Goal: Task Accomplishment & Management: Use online tool/utility

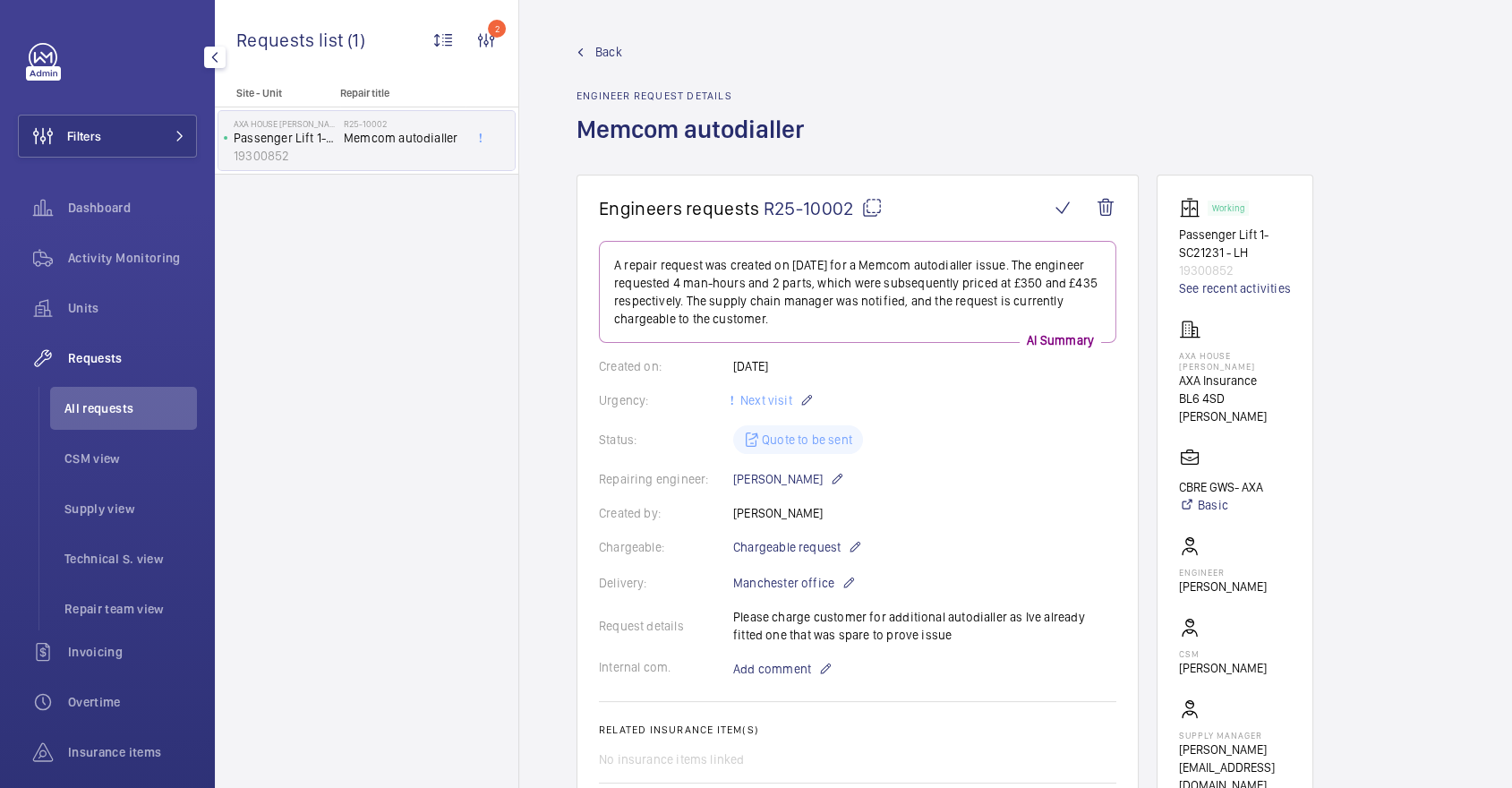
scroll to position [860, 0]
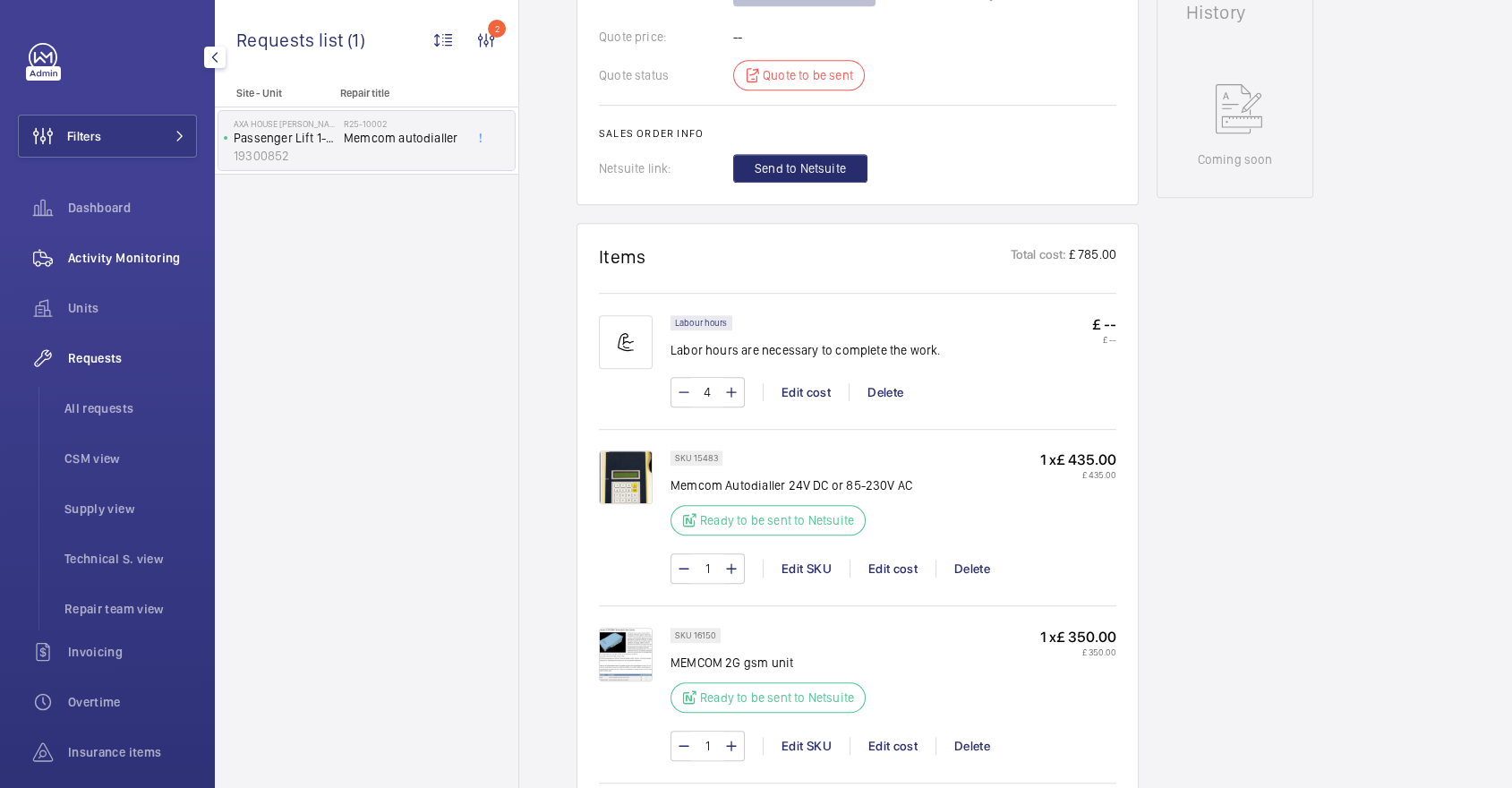
click at [143, 239] on div "Activity Monitoring" at bounding box center [106, 257] width 179 height 43
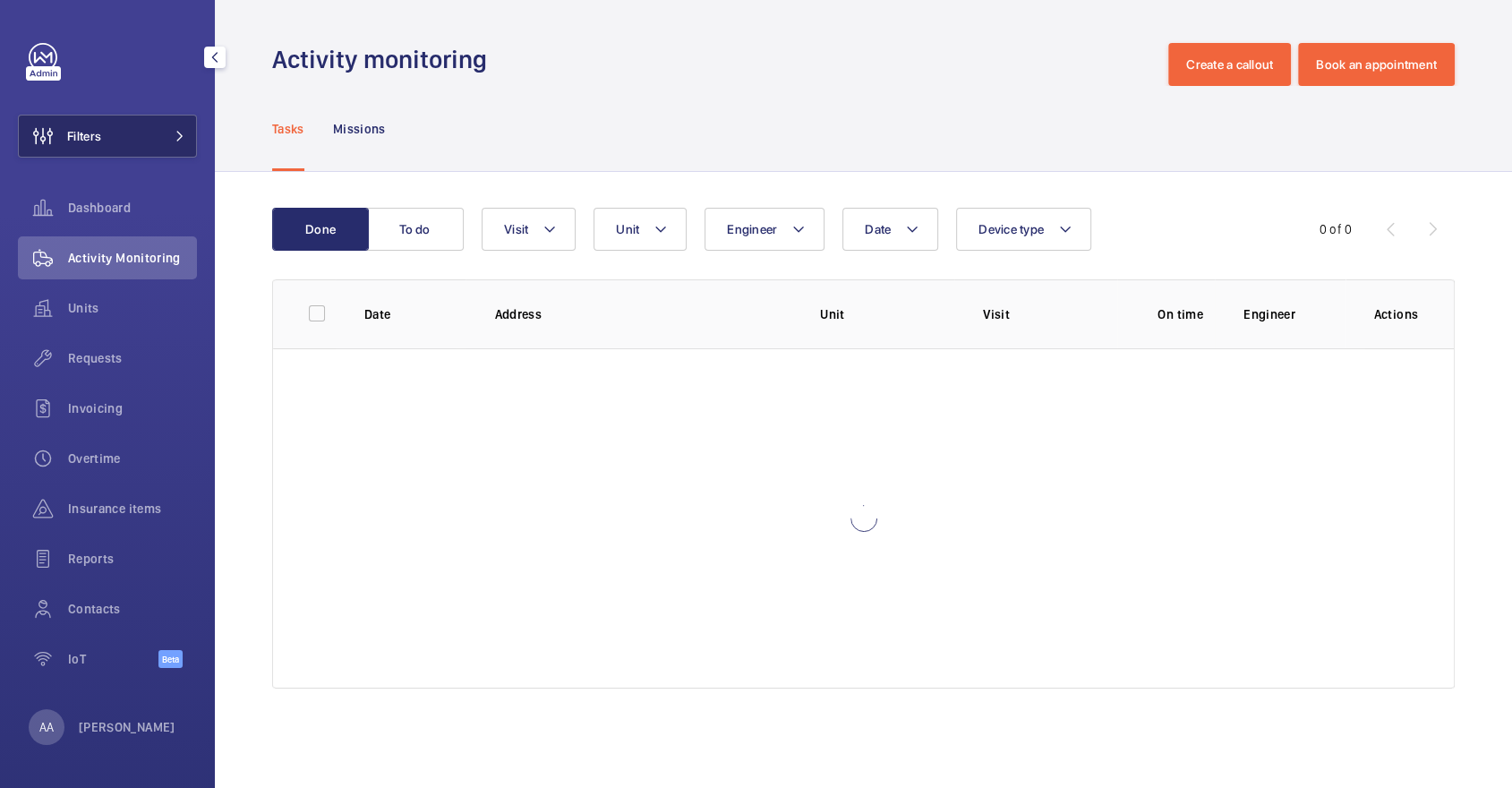
click at [121, 128] on button "Filters" at bounding box center [106, 136] width 179 height 43
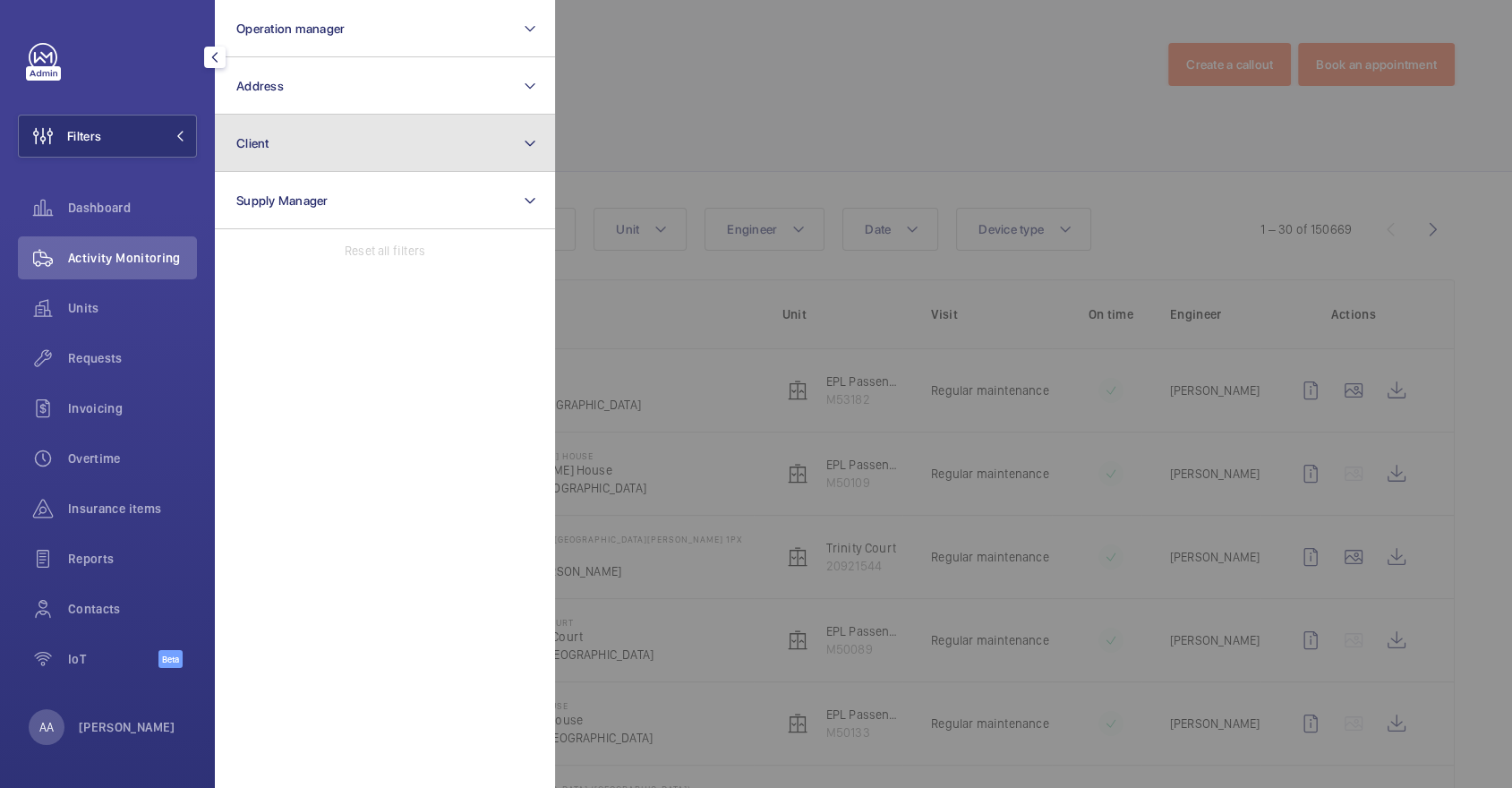
click at [312, 144] on button "Client" at bounding box center [384, 144] width 340 height 57
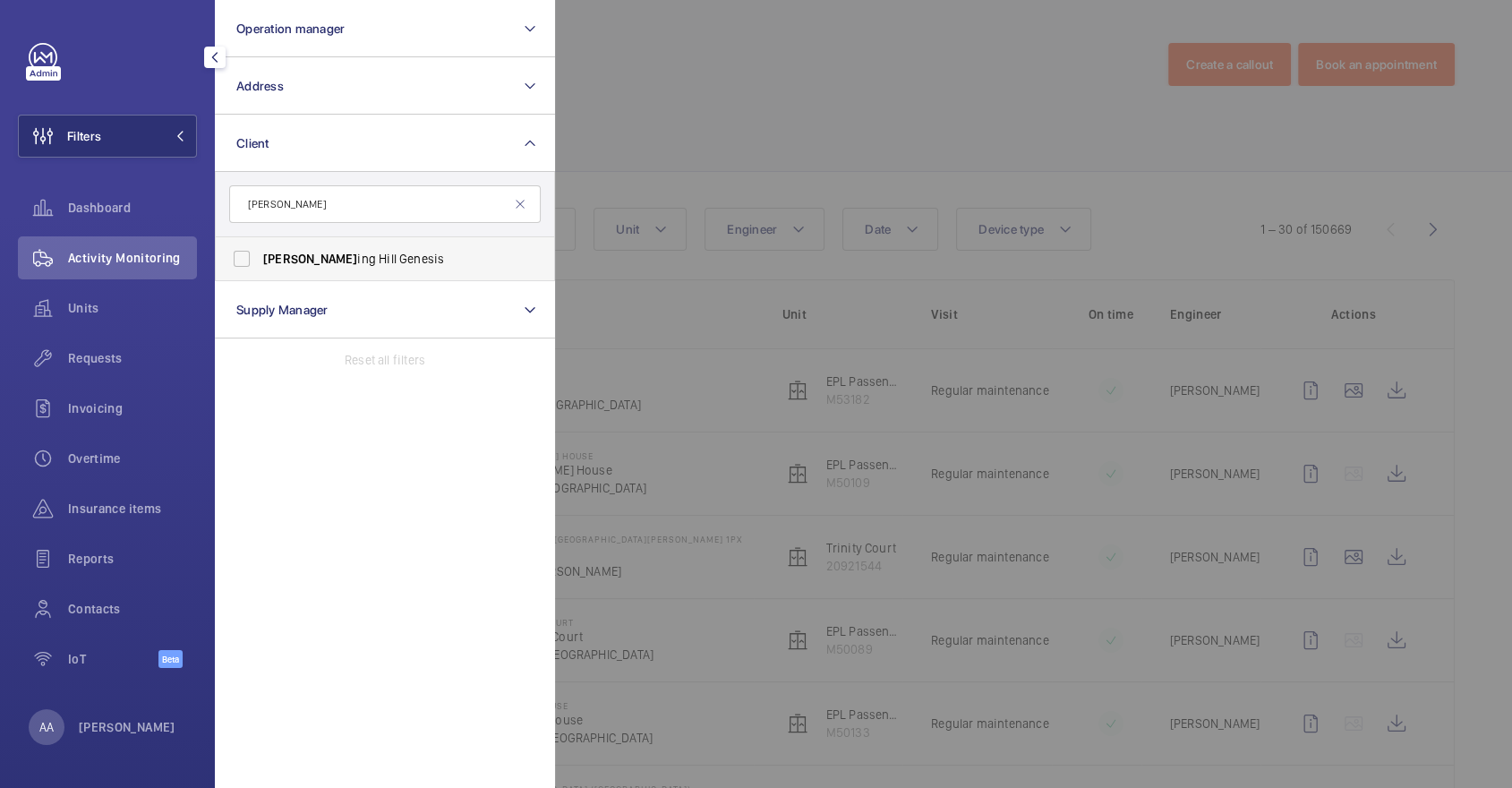
type input "[PERSON_NAME]"
click at [356, 256] on span "Nott ing Hill Genesis" at bounding box center [386, 258] width 246 height 18
click at [259, 256] on input "Nott ing Hill Genesis" at bounding box center [242, 258] width 36 height 36
checkbox input "true"
click at [889, 131] on div at bounding box center [1310, 394] width 1512 height 788
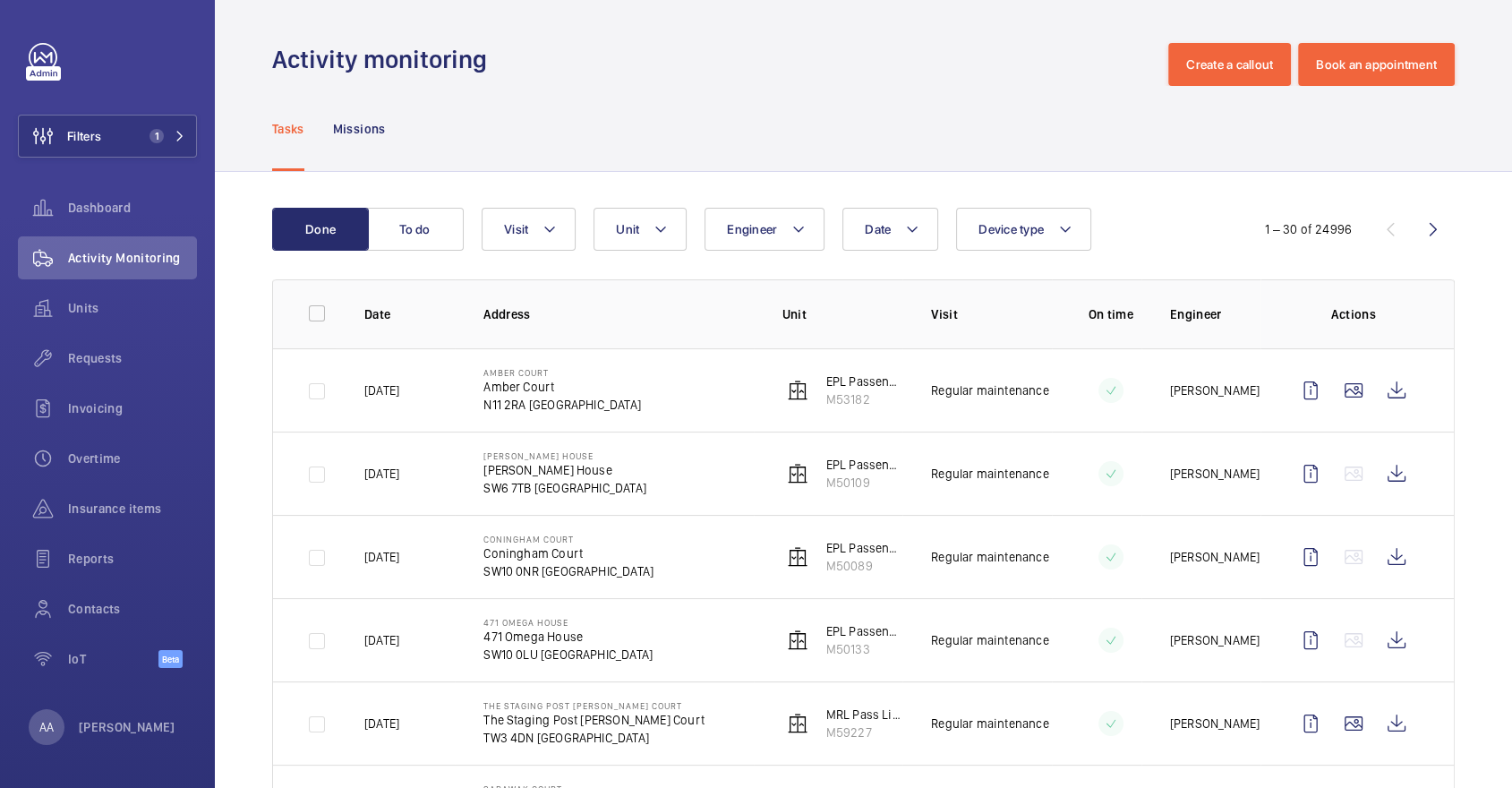
click at [1118, 15] on wm-front-admin-header "Activity monitoring Create a callout Book an appointment" at bounding box center [863, 43] width 1297 height 86
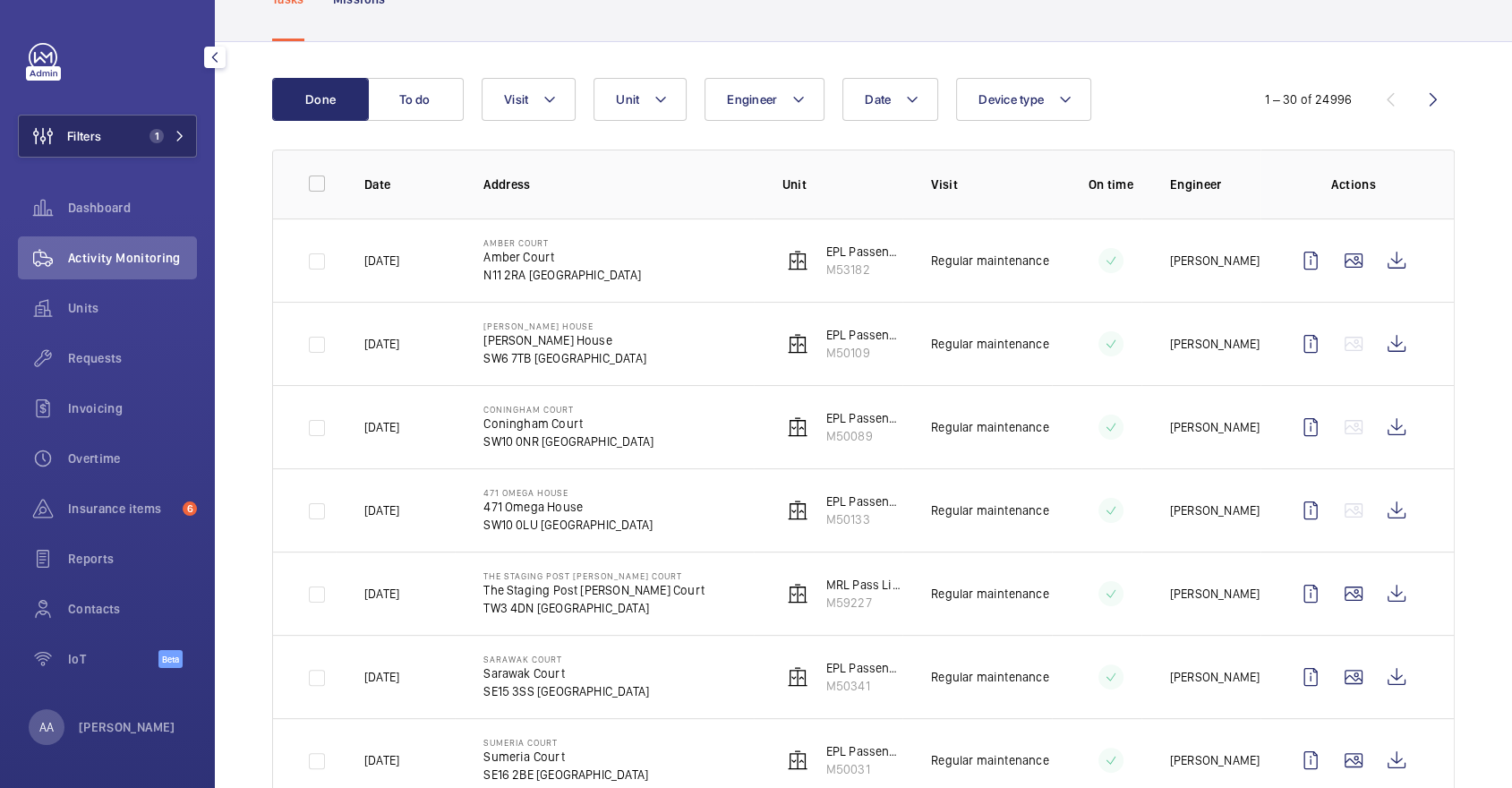
click at [117, 145] on button "Filters 1" at bounding box center [106, 136] width 179 height 43
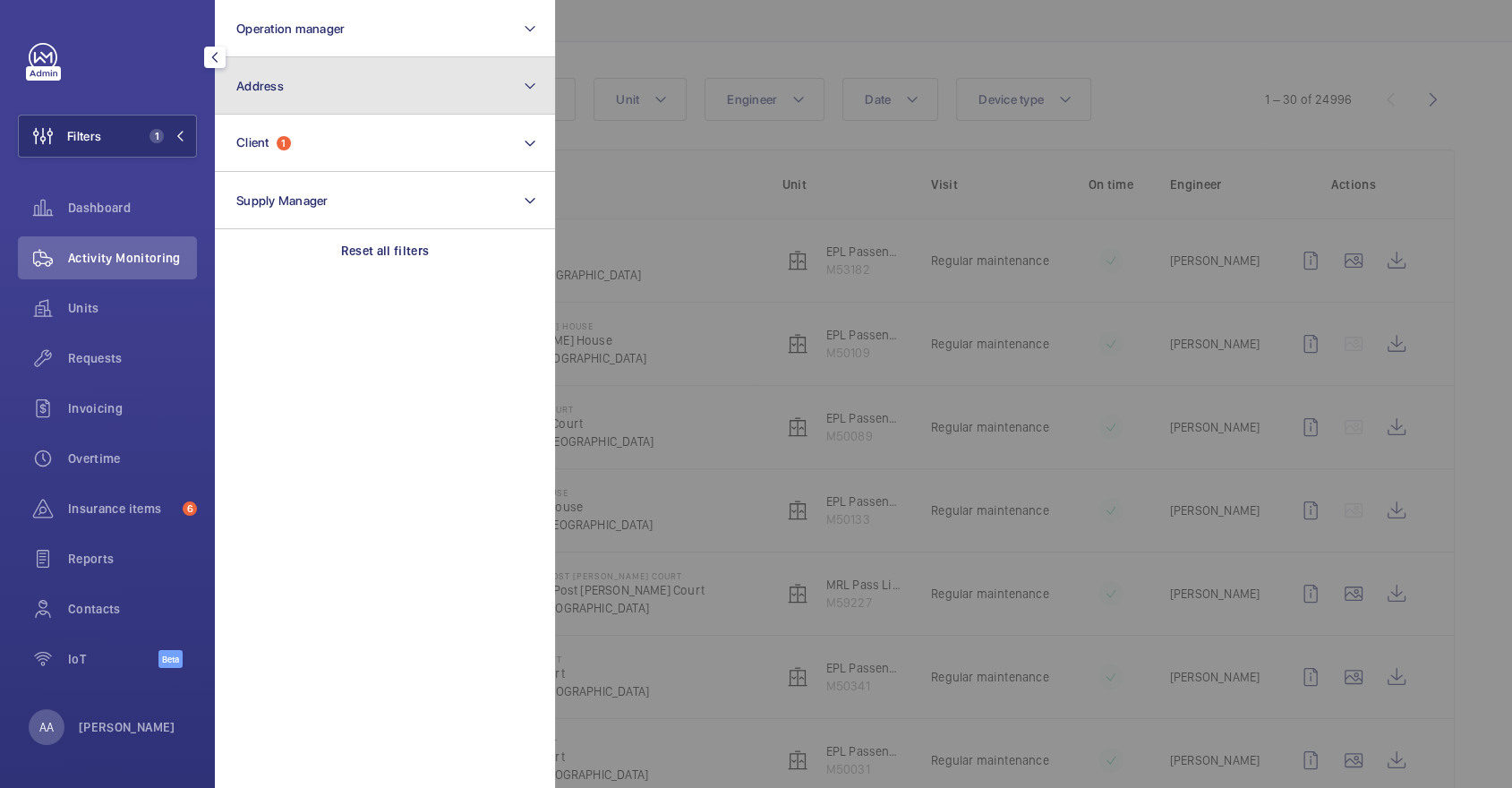
click at [343, 91] on button "Address" at bounding box center [384, 86] width 340 height 57
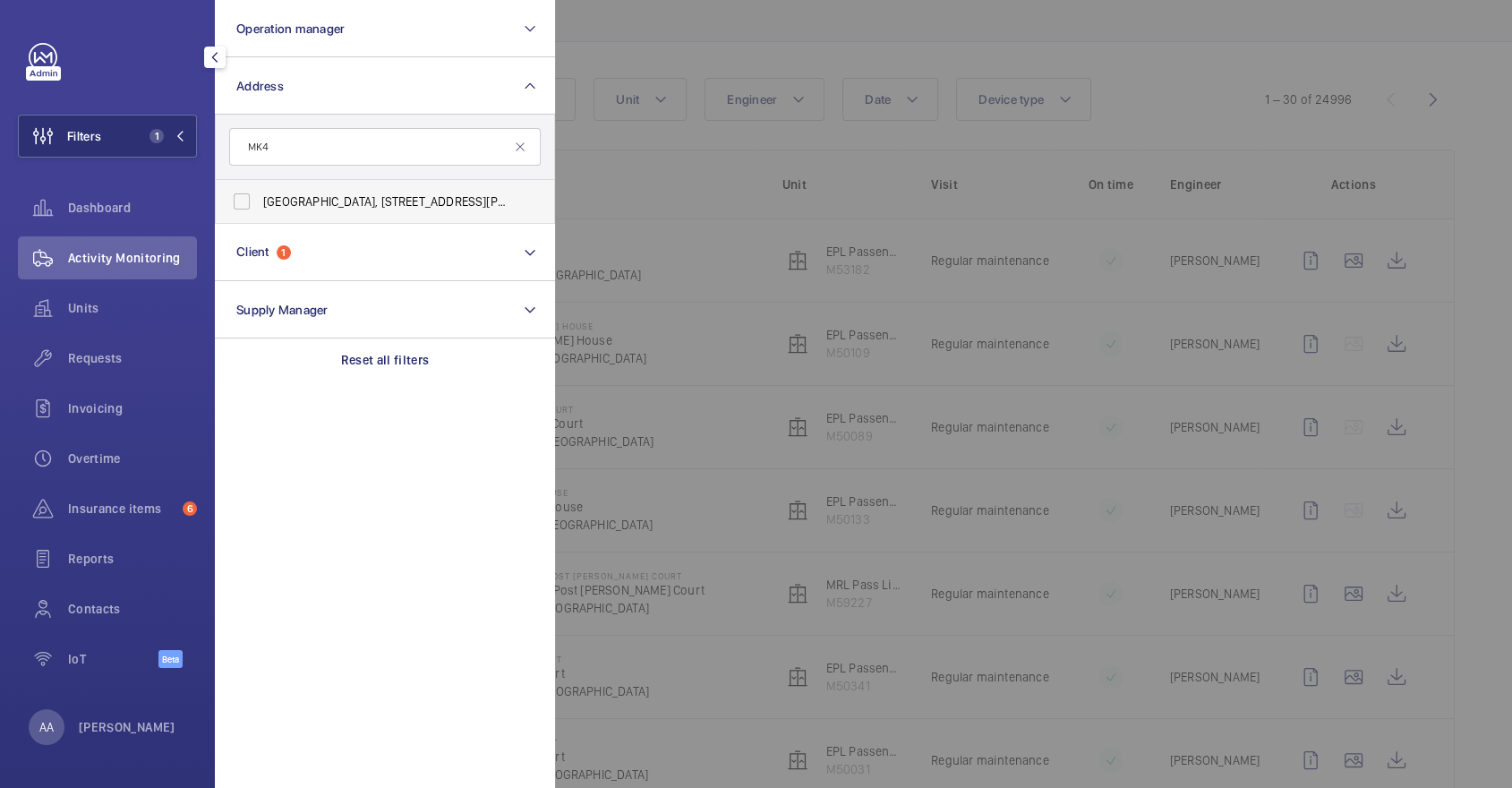
type input "MK4"
click at [382, 193] on span "[GEOGRAPHIC_DATA], [STREET_ADDRESS][GEOGRAPHIC_DATA][PERSON_NAME][PERSON_NAME]" at bounding box center [386, 201] width 246 height 18
click at [259, 193] on input "[GEOGRAPHIC_DATA], [STREET_ADDRESS][GEOGRAPHIC_DATA][PERSON_NAME][PERSON_NAME]" at bounding box center [242, 201] width 36 height 36
checkbox input "true"
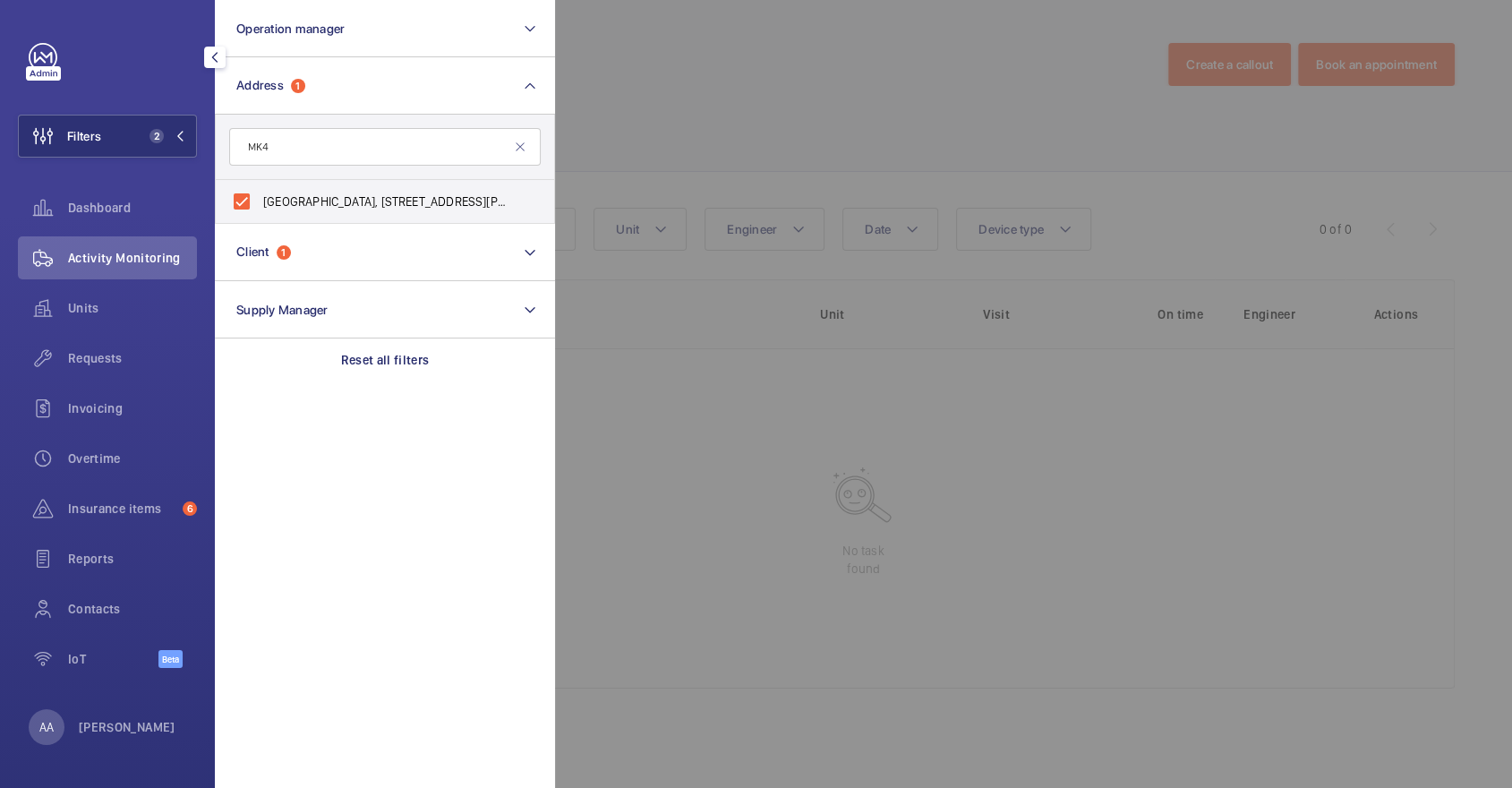
click at [731, 133] on div at bounding box center [1310, 394] width 1512 height 788
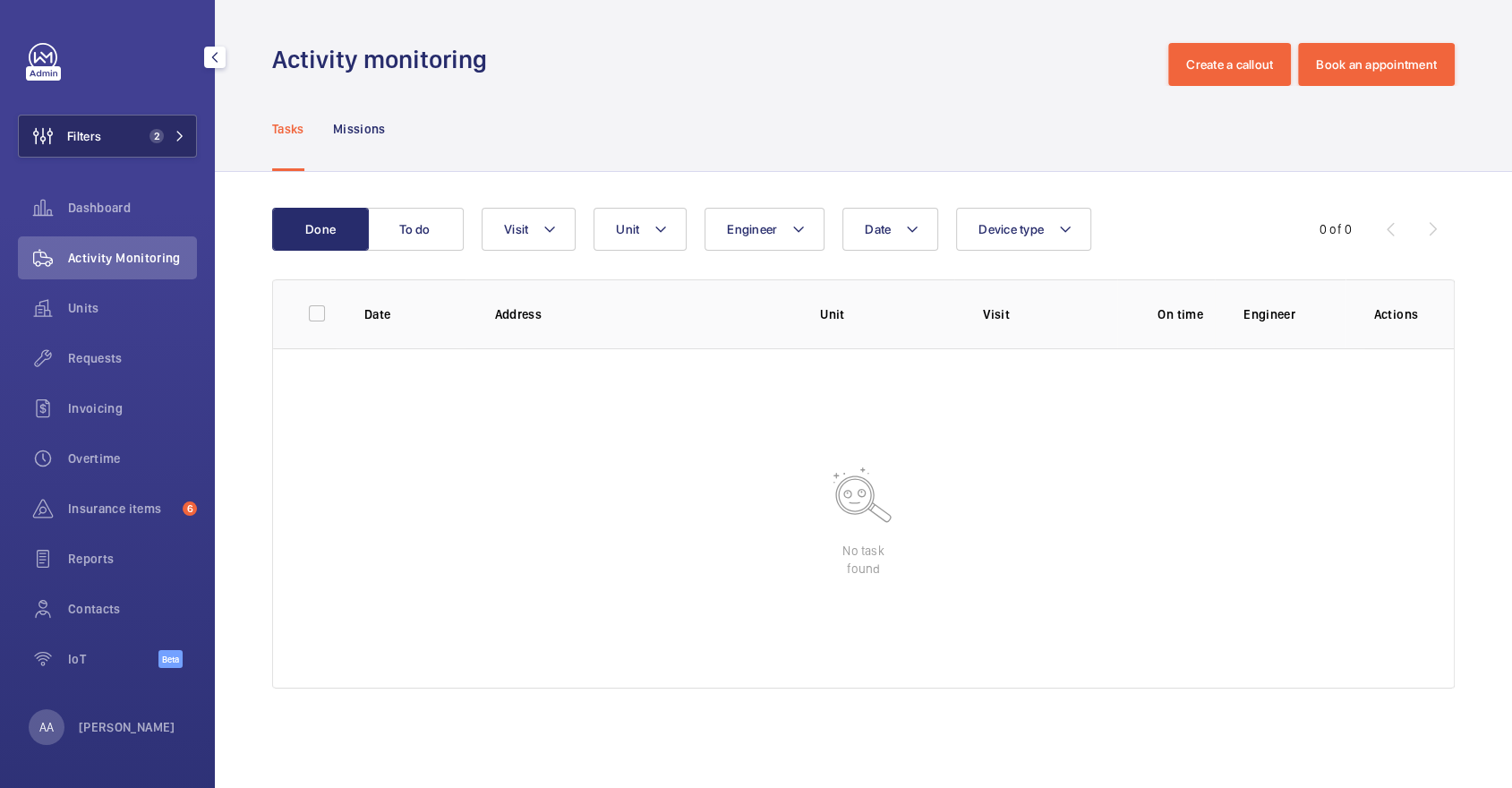
click at [97, 127] on span "Filters" at bounding box center [84, 135] width 34 height 18
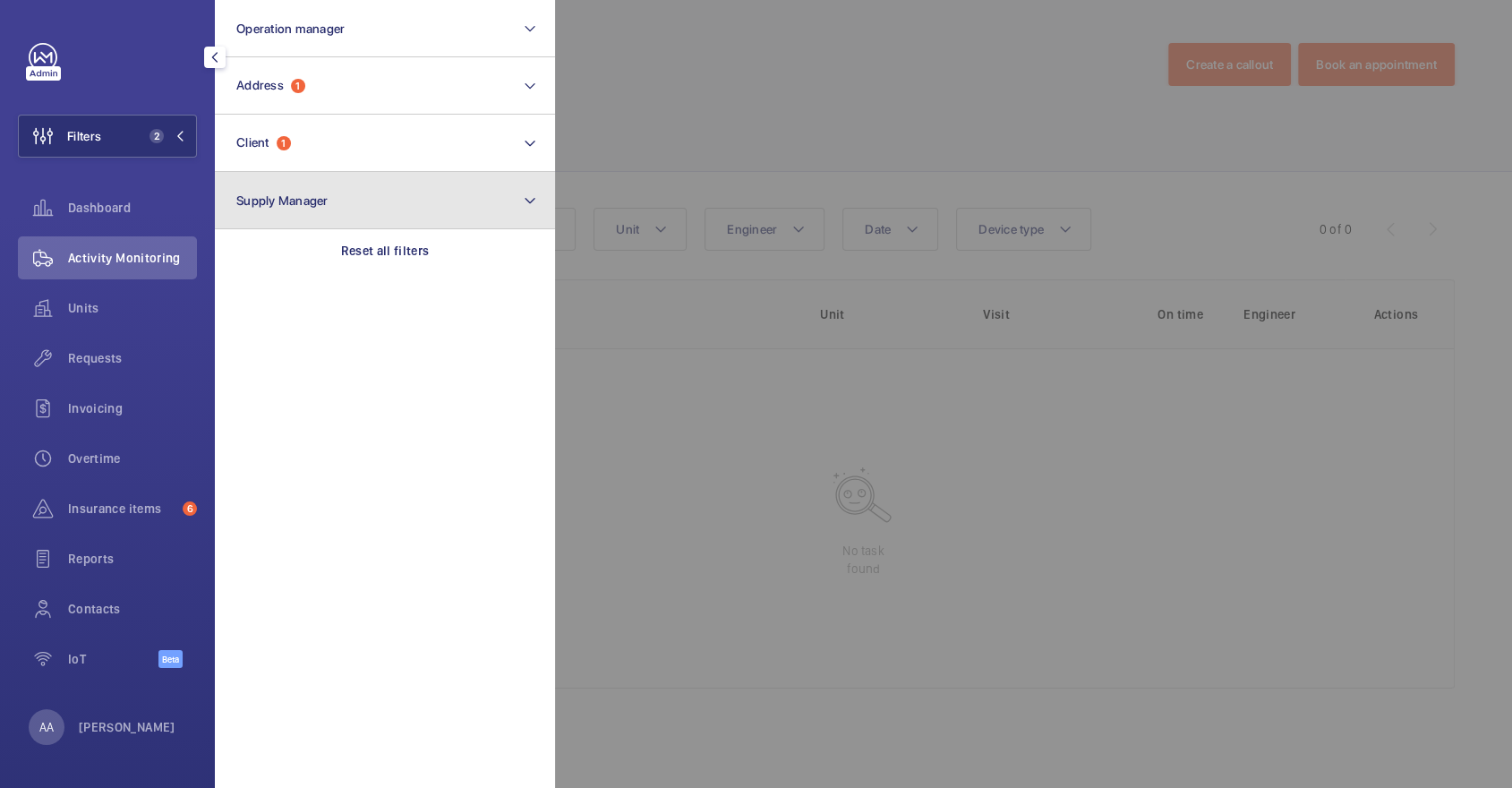
click at [394, 182] on button "Supply Manager" at bounding box center [384, 201] width 340 height 57
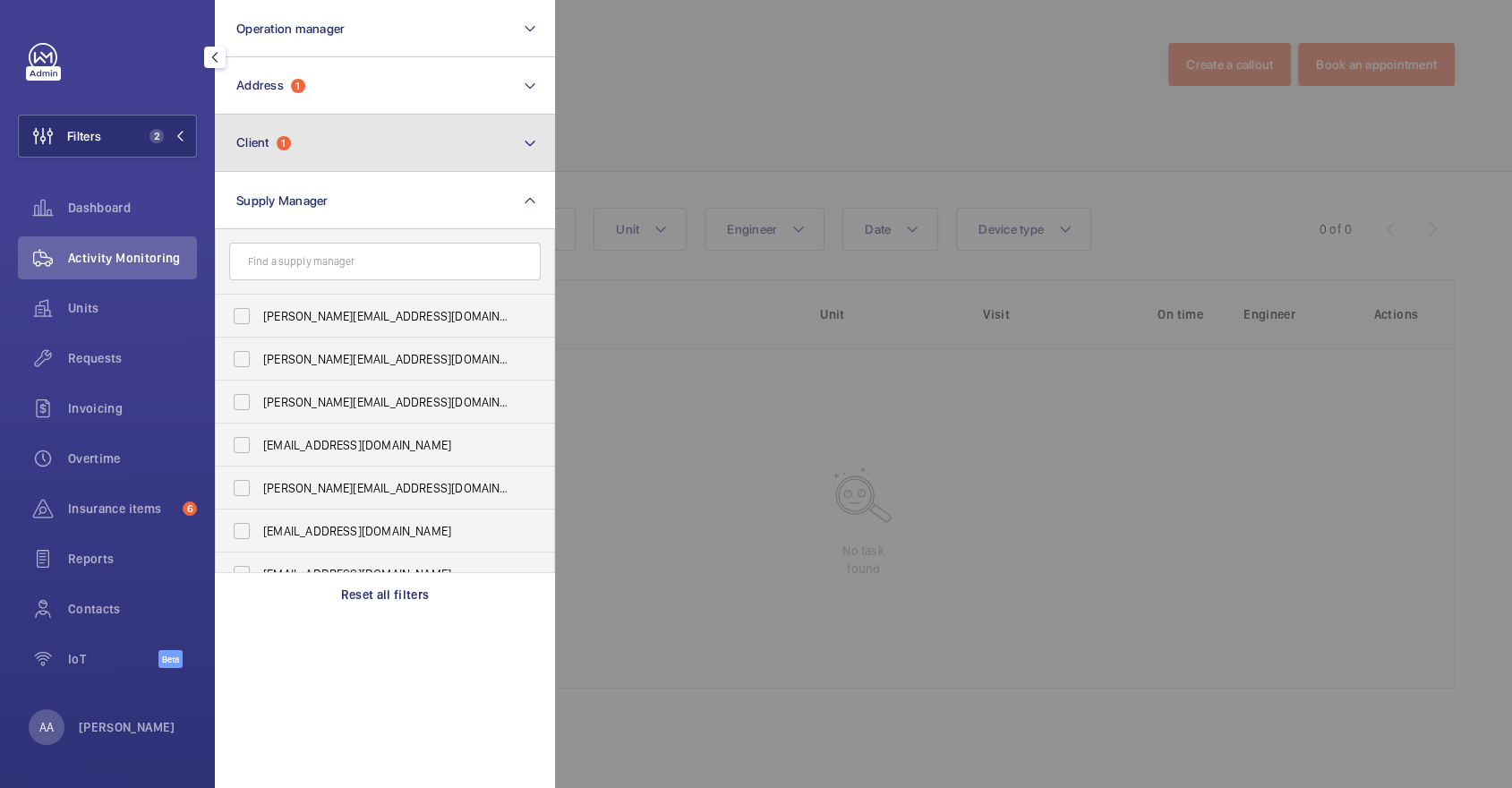
click at [349, 132] on button "Client 1" at bounding box center [384, 144] width 340 height 57
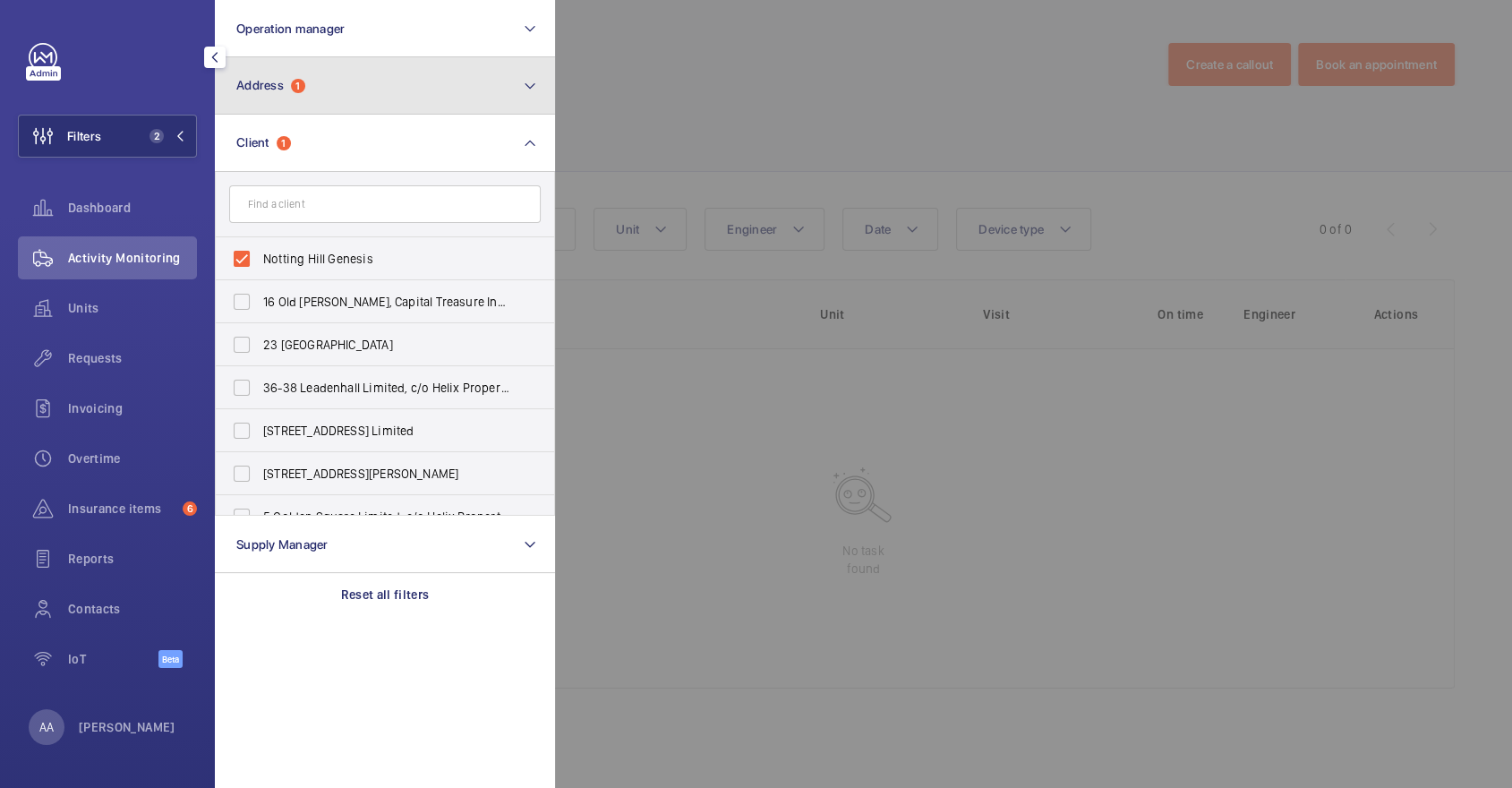
click at [311, 80] on button "Address 1" at bounding box center [384, 86] width 340 height 57
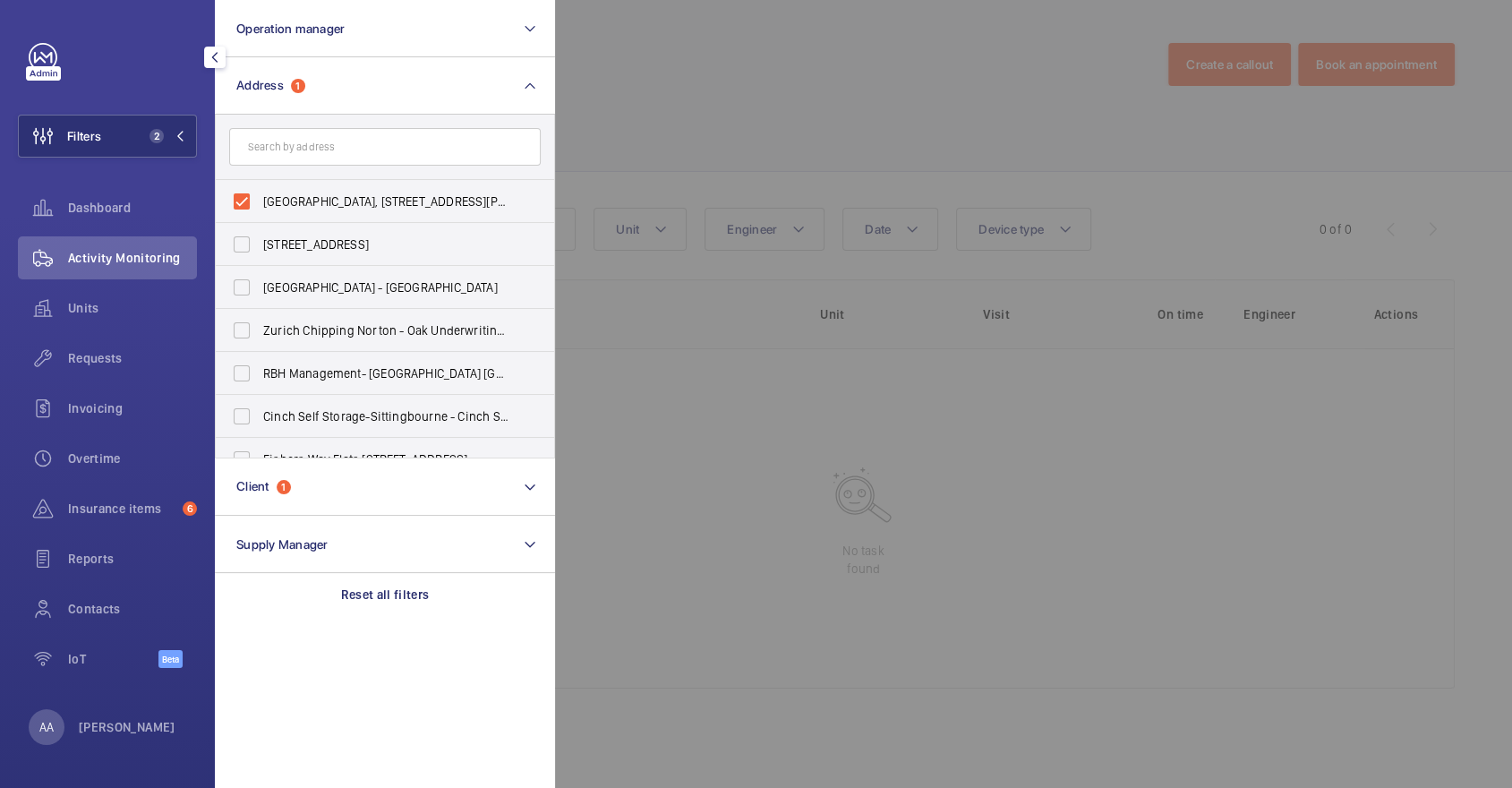
drag, startPoint x: 318, startPoint y: 209, endPoint x: 309, endPoint y: 168, distance: 42.0
click at [318, 209] on label "[GEOGRAPHIC_DATA], [STREET_ADDRESS][PERSON_NAME][PERSON_NAME]" at bounding box center [371, 201] width 311 height 43
click at [259, 209] on input "[GEOGRAPHIC_DATA], [STREET_ADDRESS][PERSON_NAME][PERSON_NAME]" at bounding box center [242, 201] width 36 height 36
checkbox input "false"
click at [301, 139] on input "text" at bounding box center [384, 146] width 311 height 38
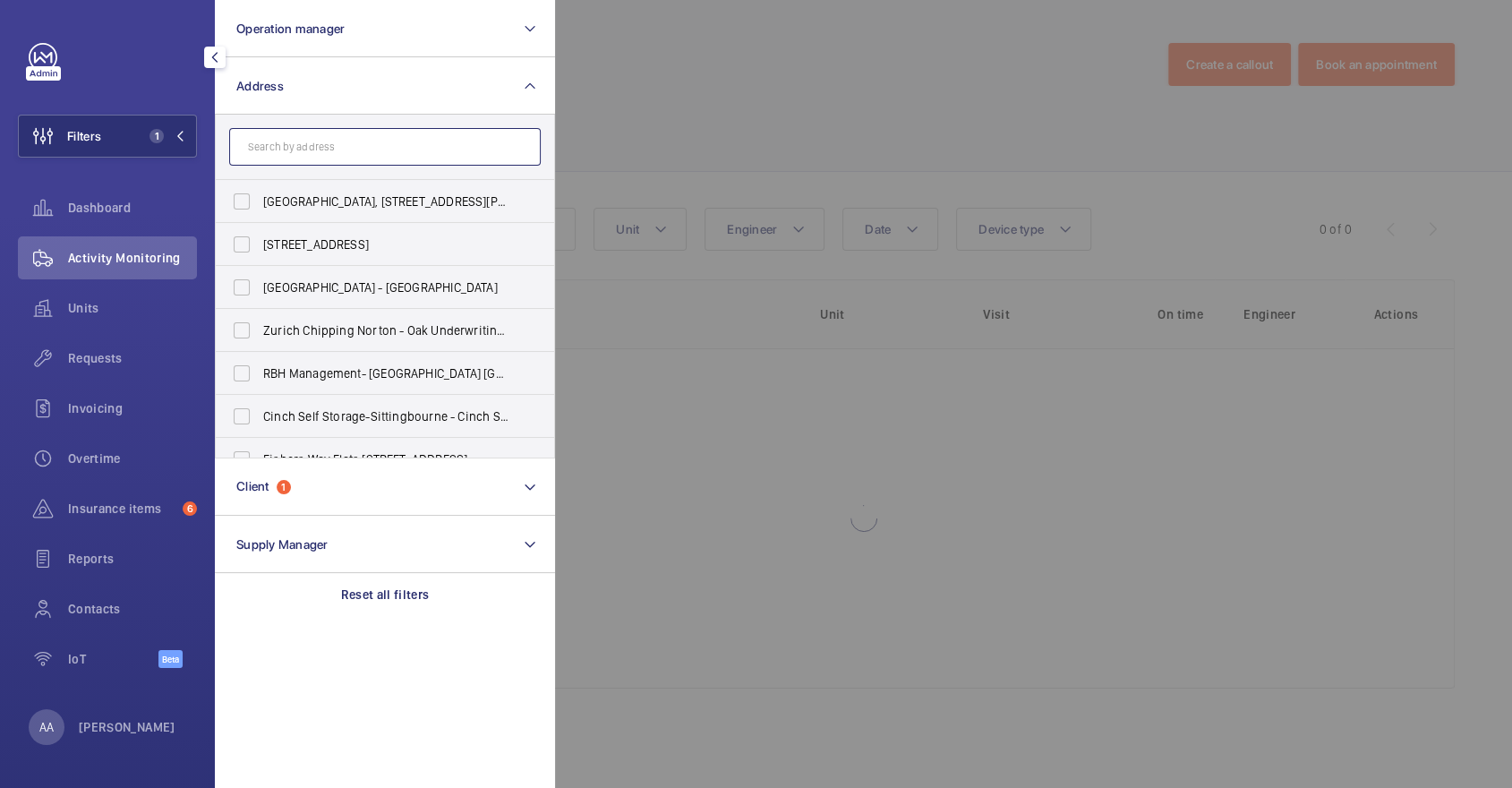
paste input "[STREET_ADDRESS][PERSON_NAME]"
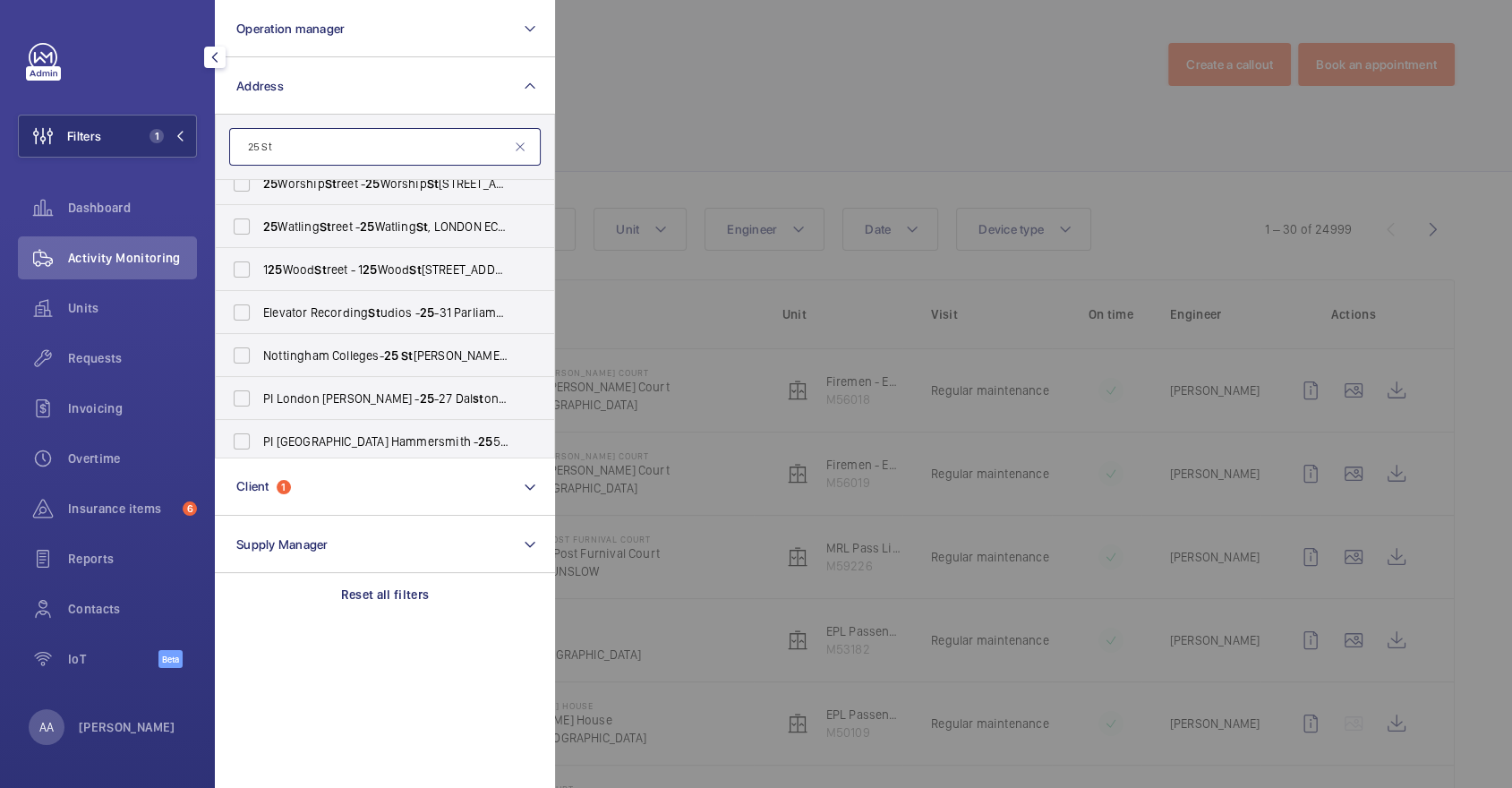
scroll to position [925, 0]
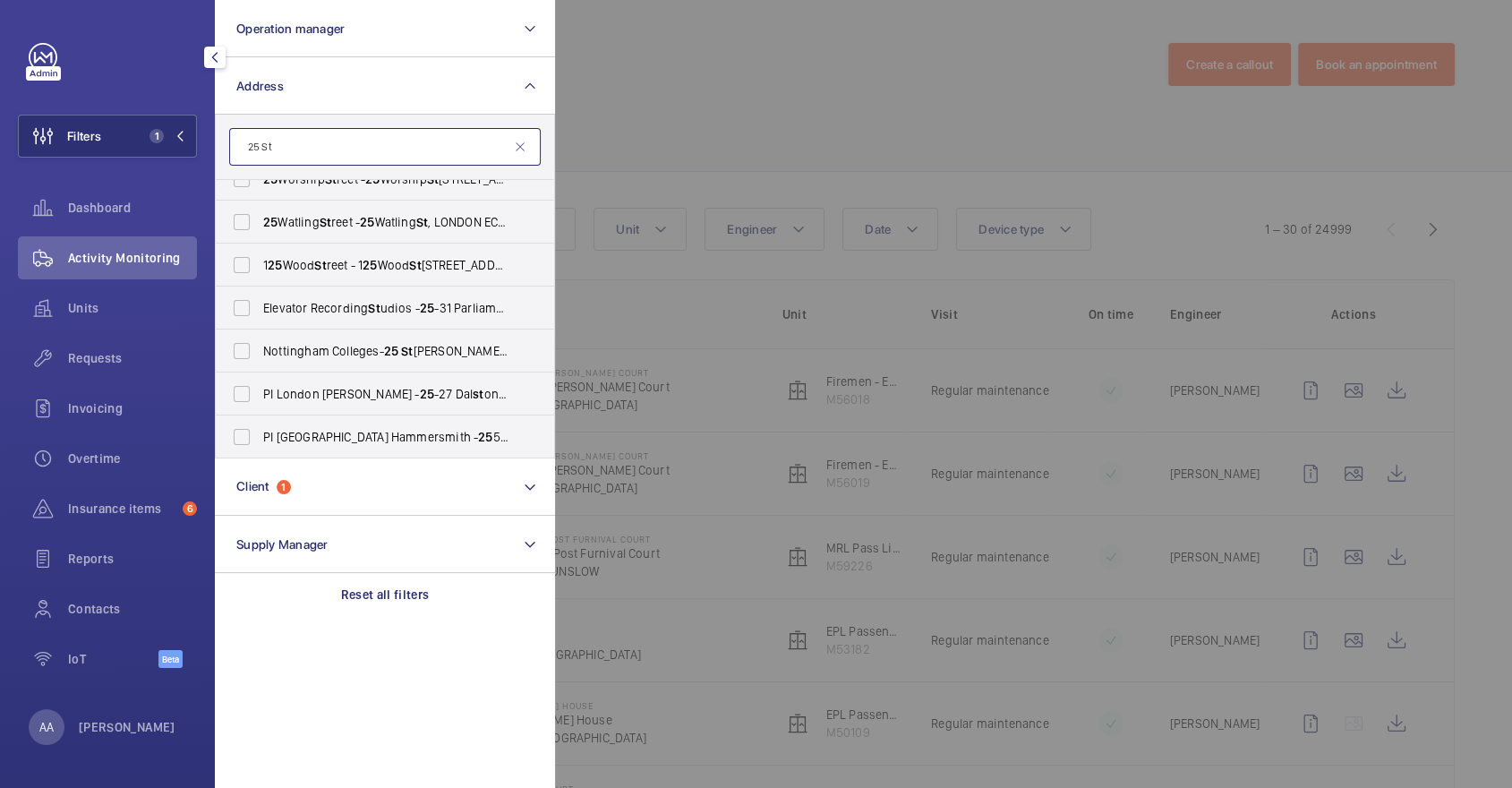
click at [358, 141] on input "25 St" at bounding box center [384, 146] width 311 height 38
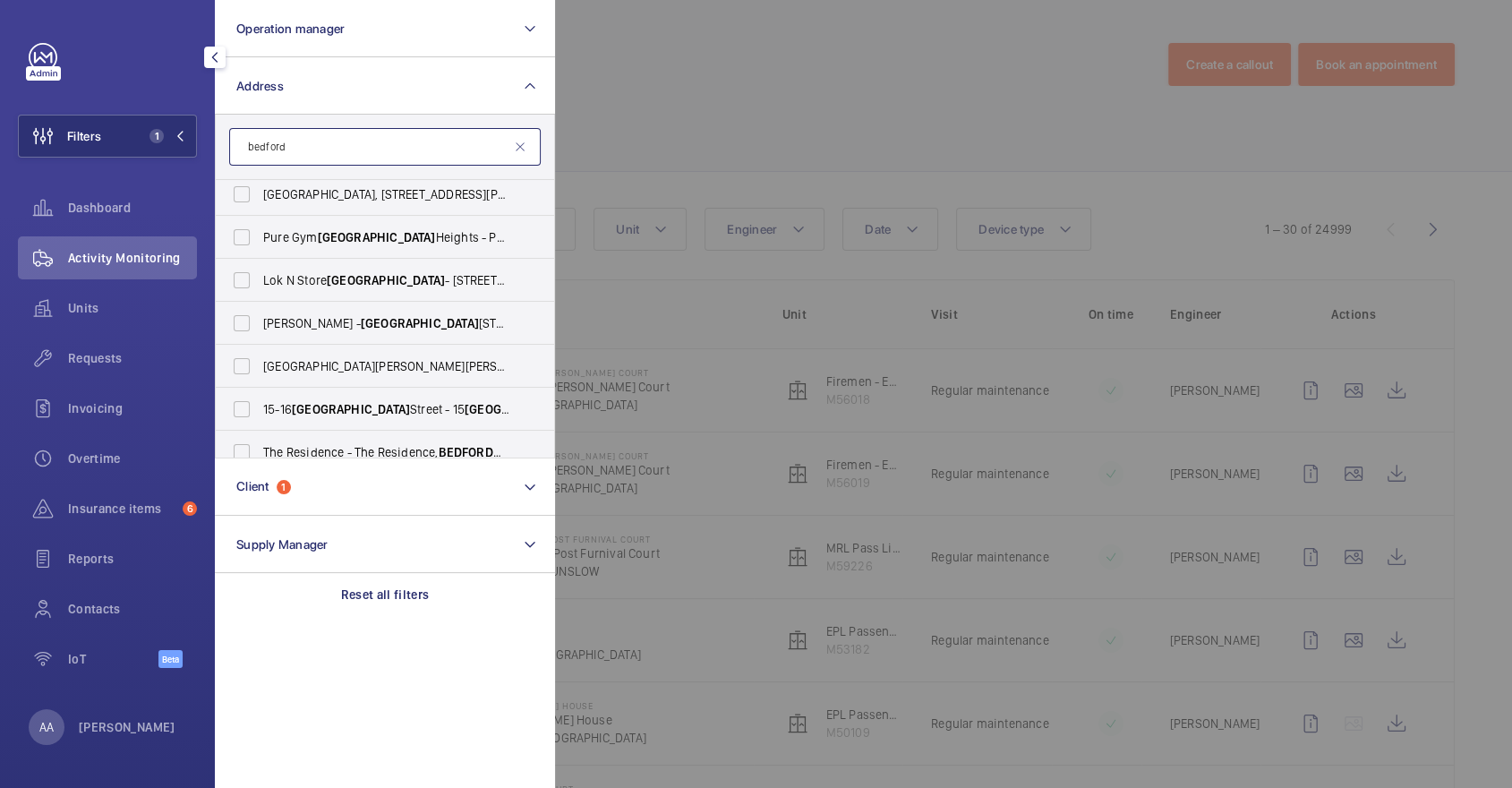
scroll to position [281, 0]
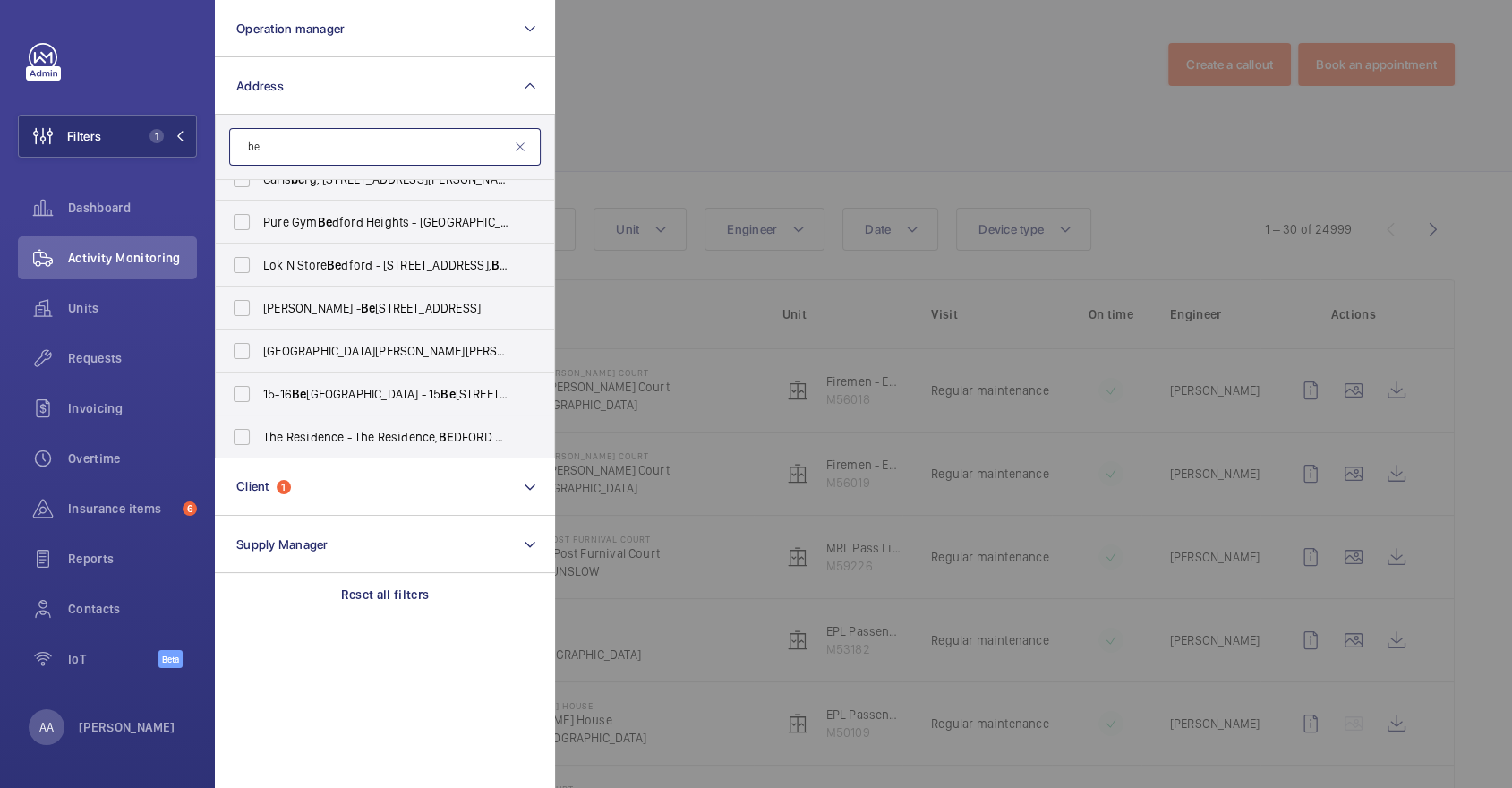
type input "b"
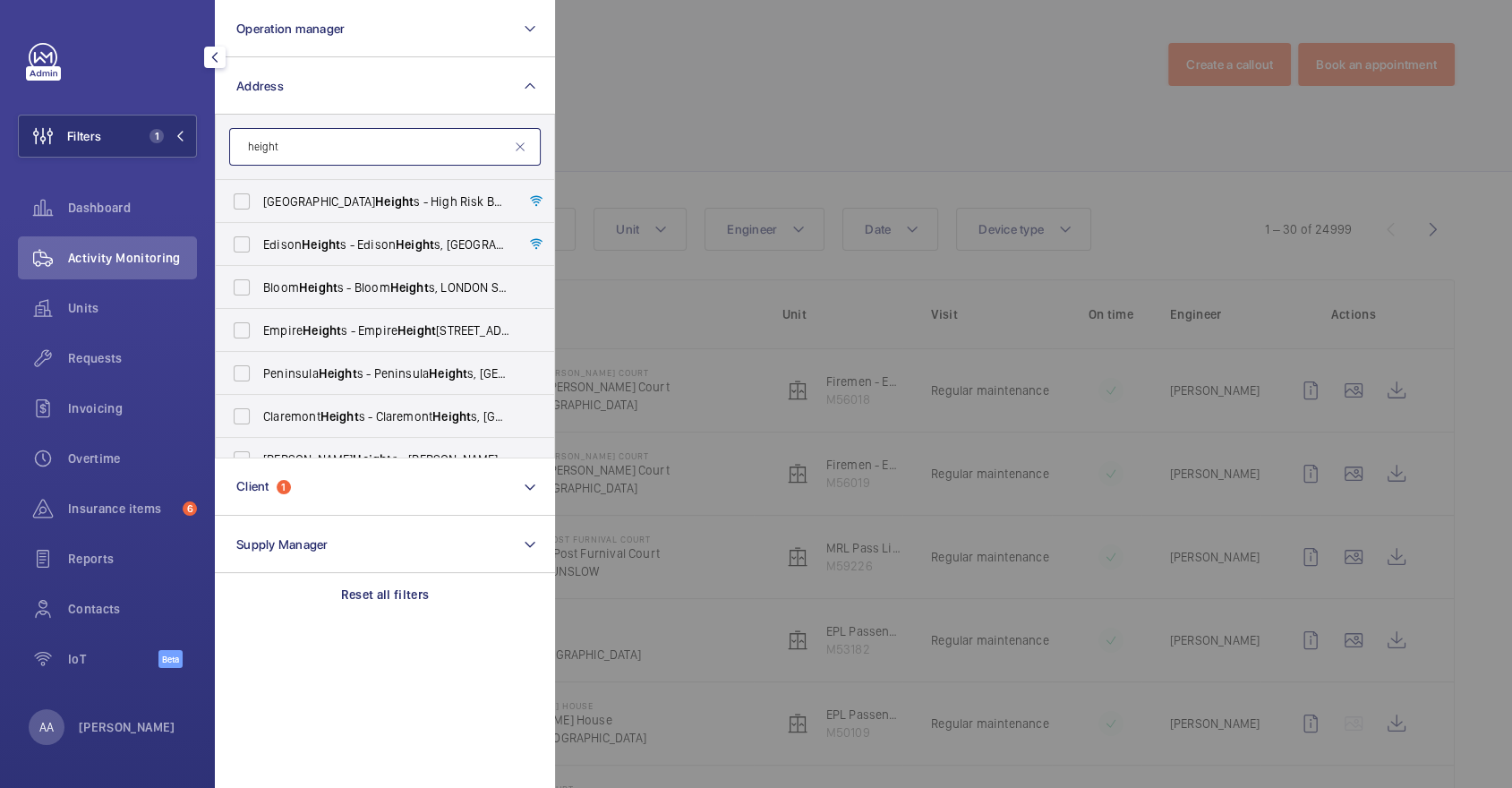
scroll to position [66, 0]
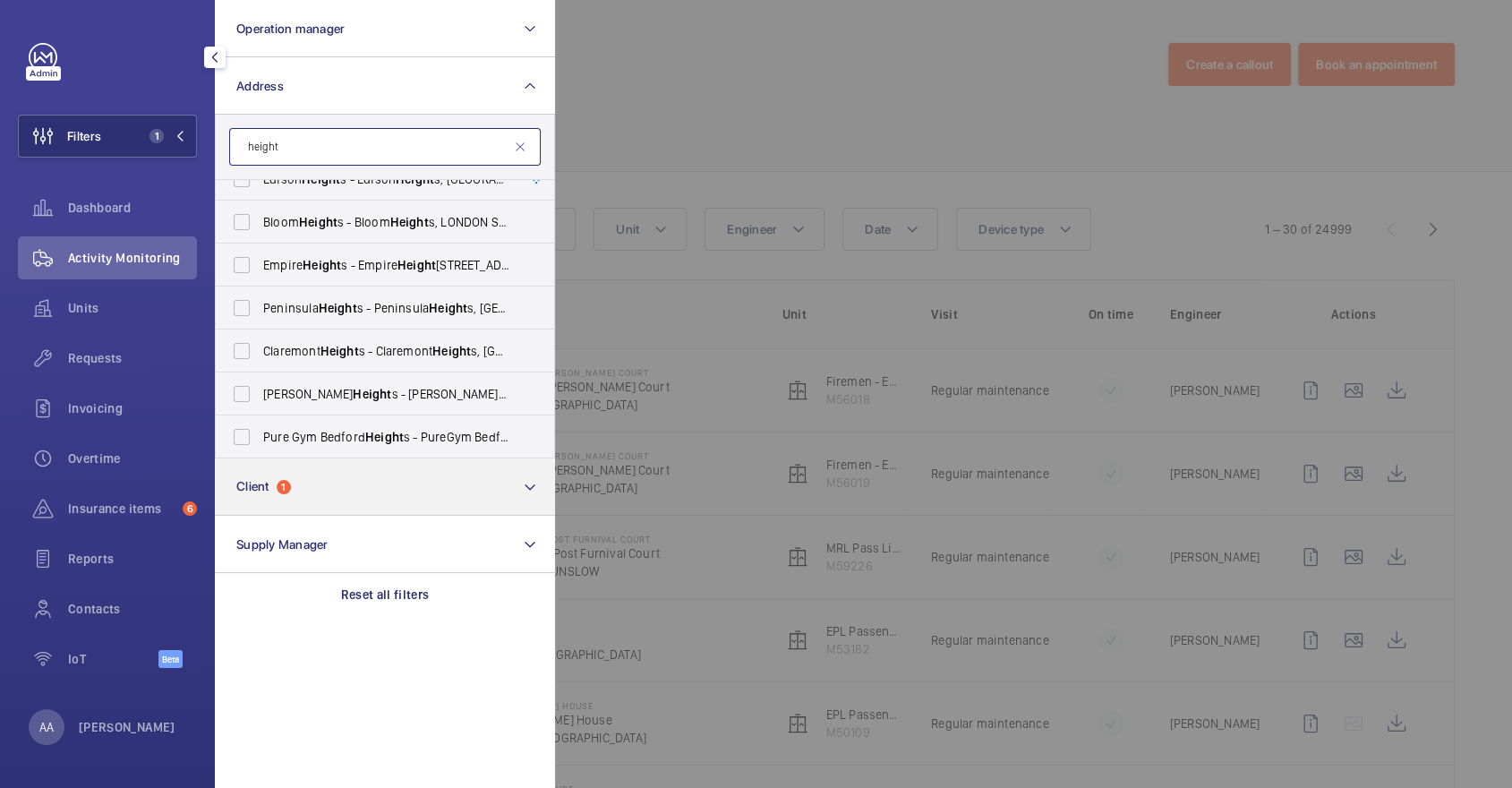
type input "height"
click at [384, 499] on button "Client 1" at bounding box center [384, 487] width 340 height 57
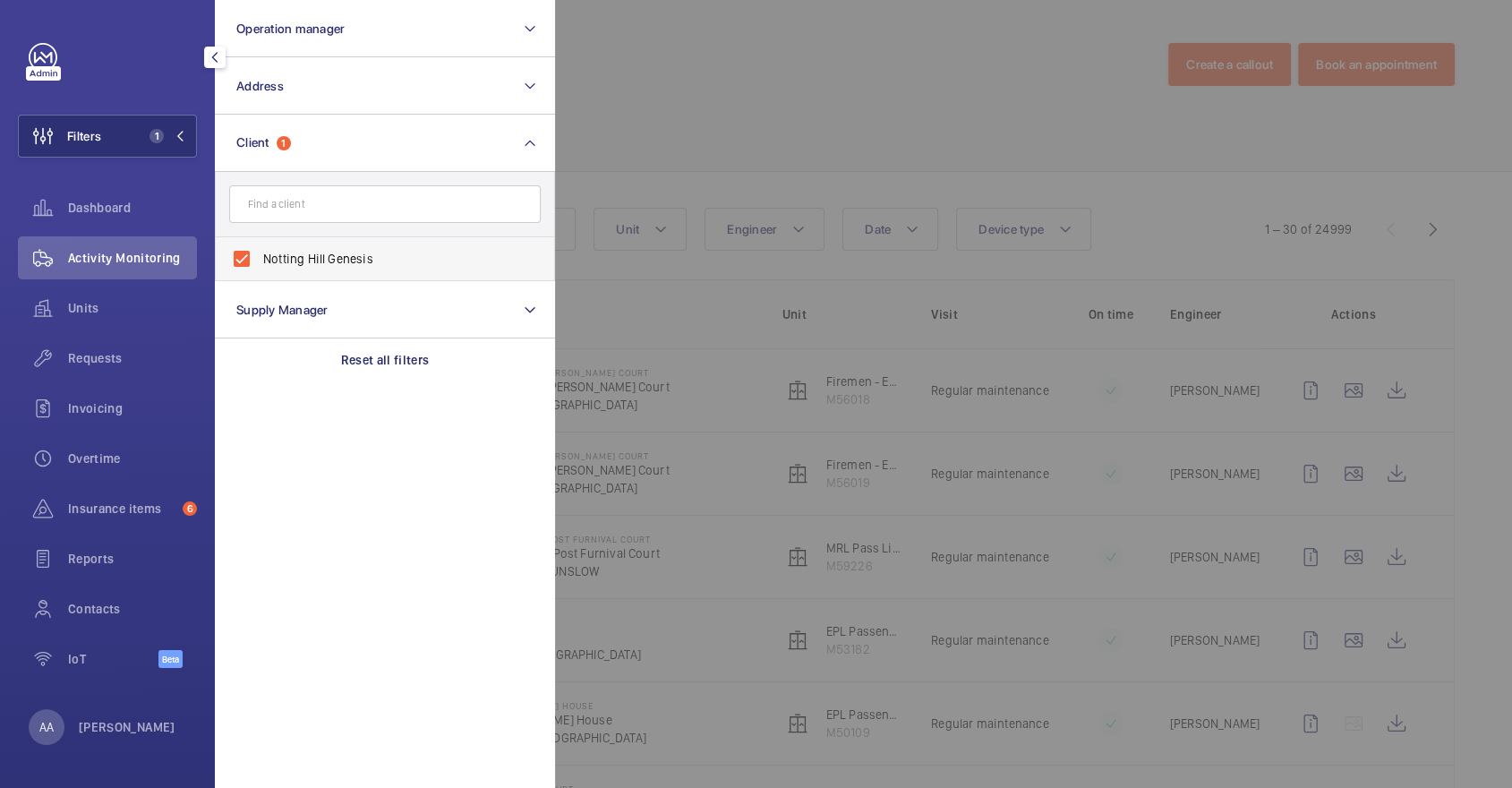
click at [364, 257] on span "Notting Hill Genesis" at bounding box center [386, 258] width 246 height 18
click at [259, 257] on input "Notting Hill Genesis" at bounding box center [242, 258] width 36 height 36
checkbox input "false"
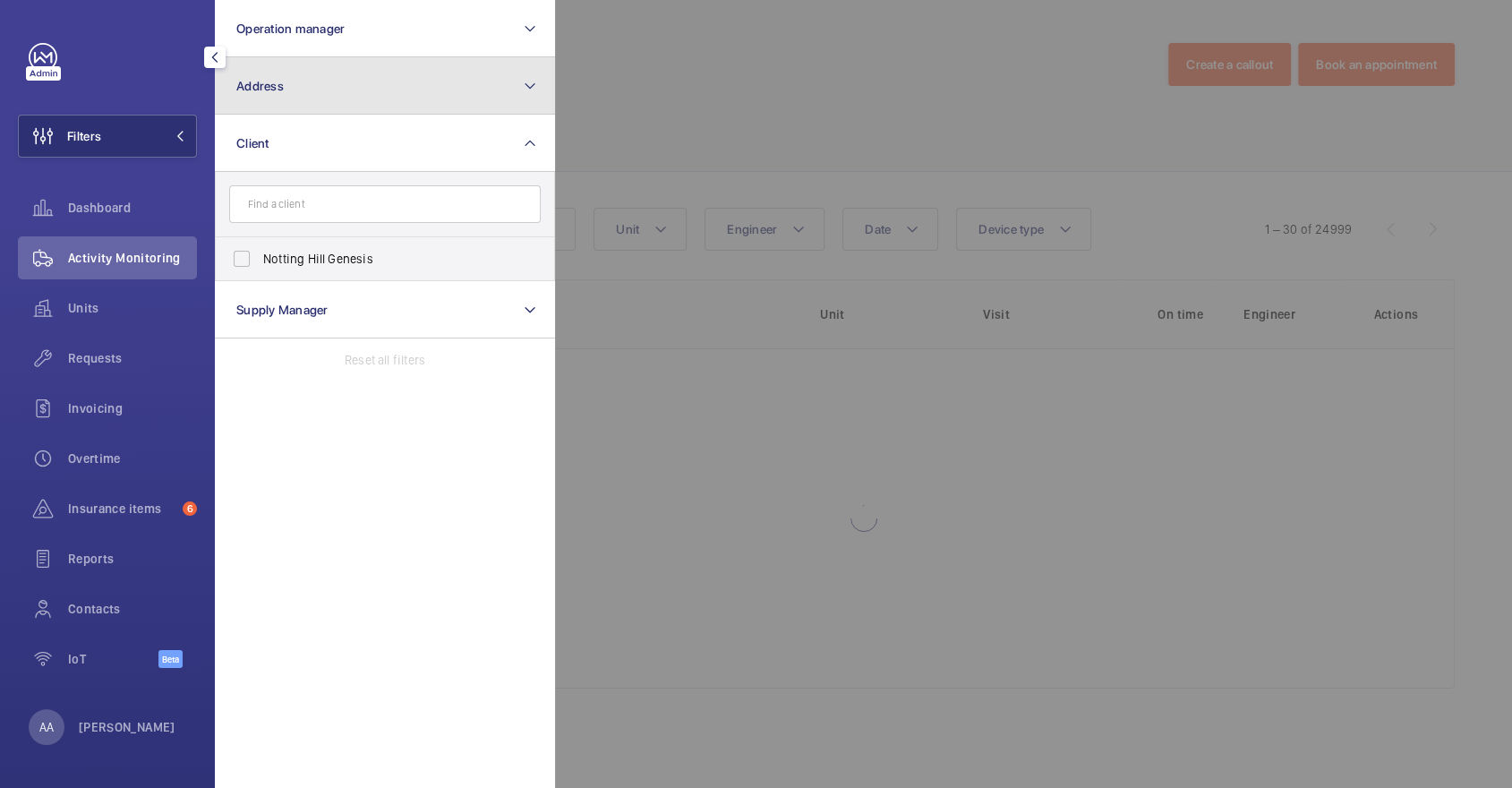
click at [332, 95] on button "Address" at bounding box center [384, 86] width 340 height 57
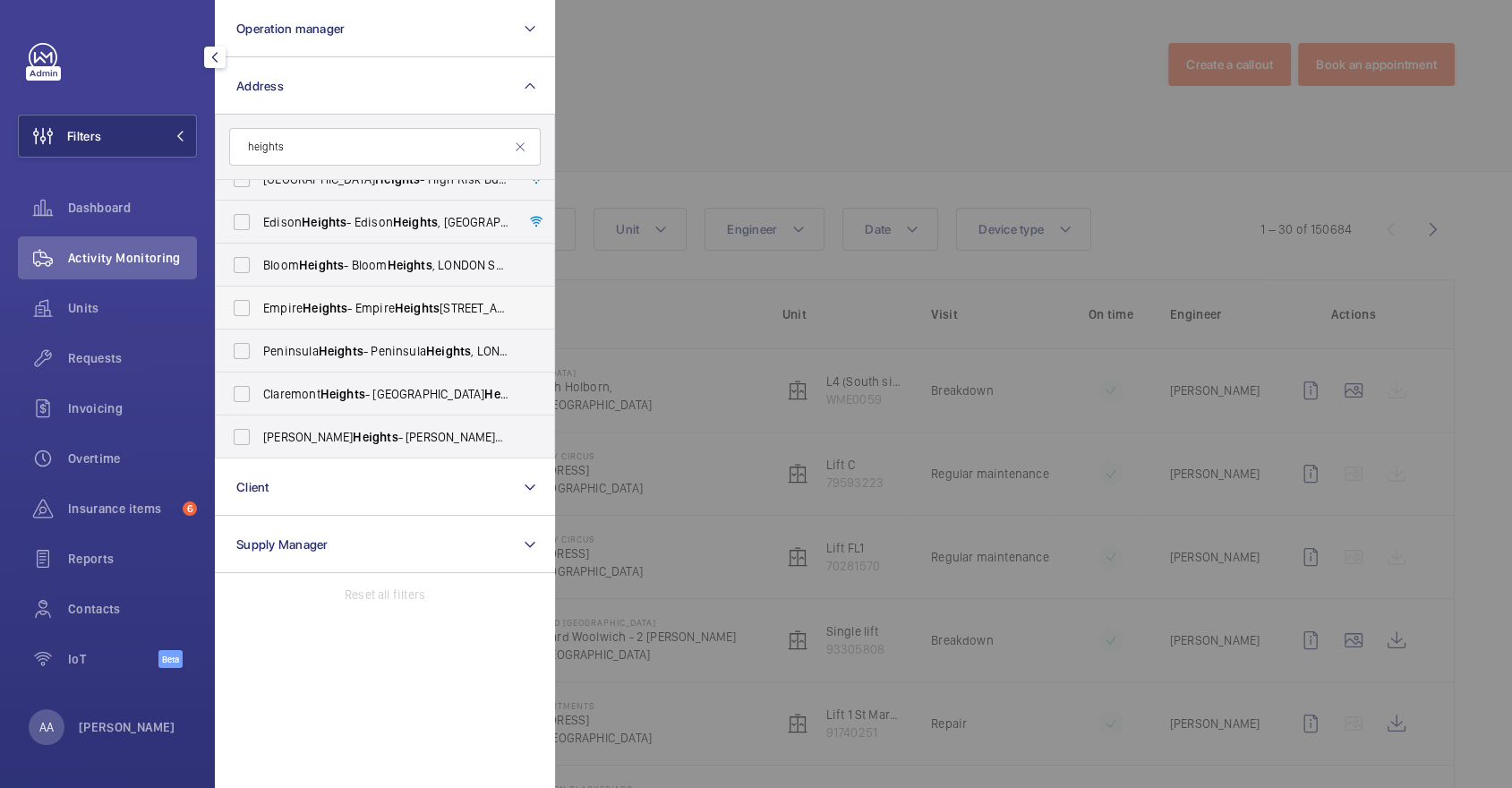
scroll to position [66, 0]
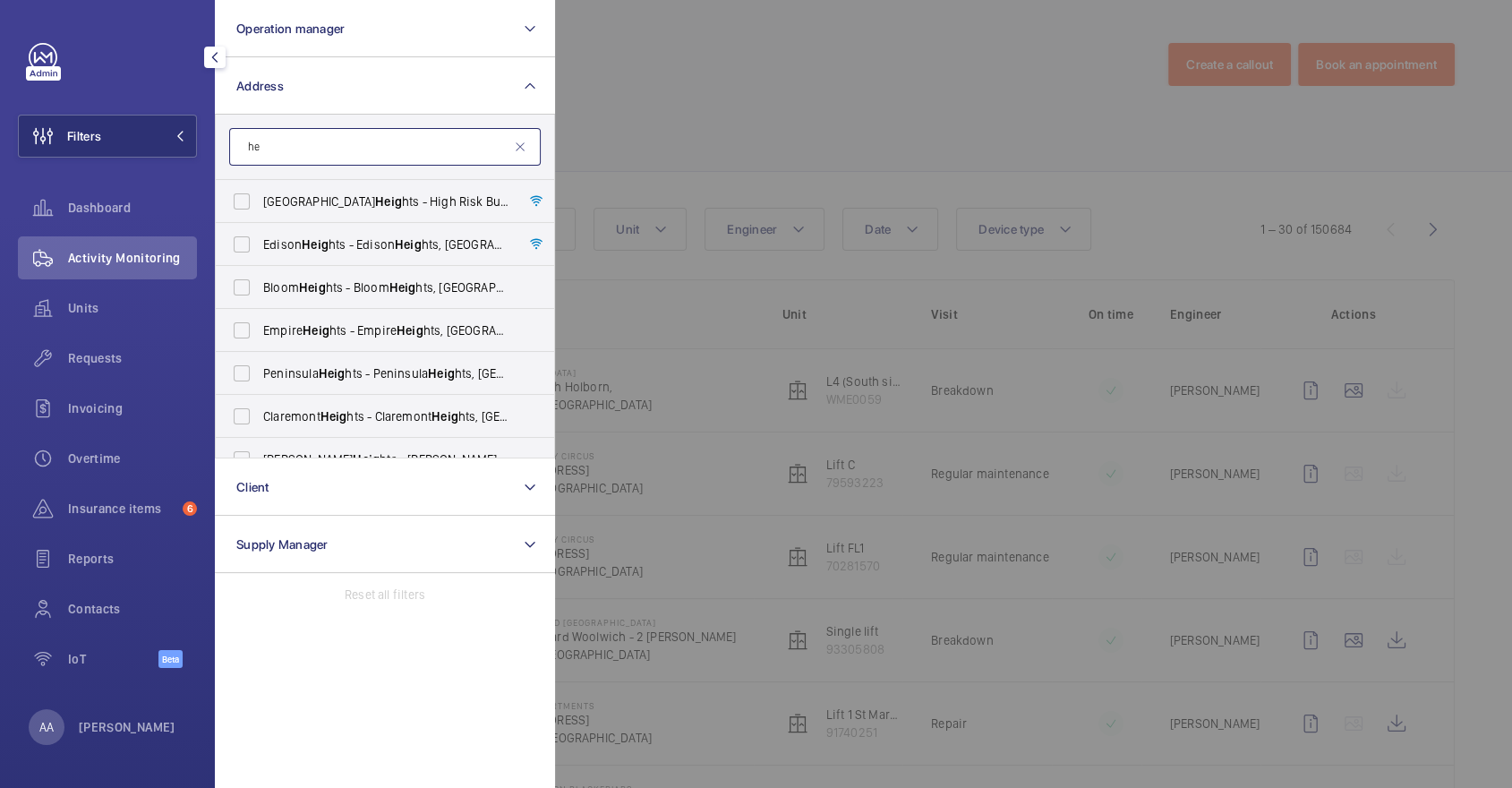
type input "h"
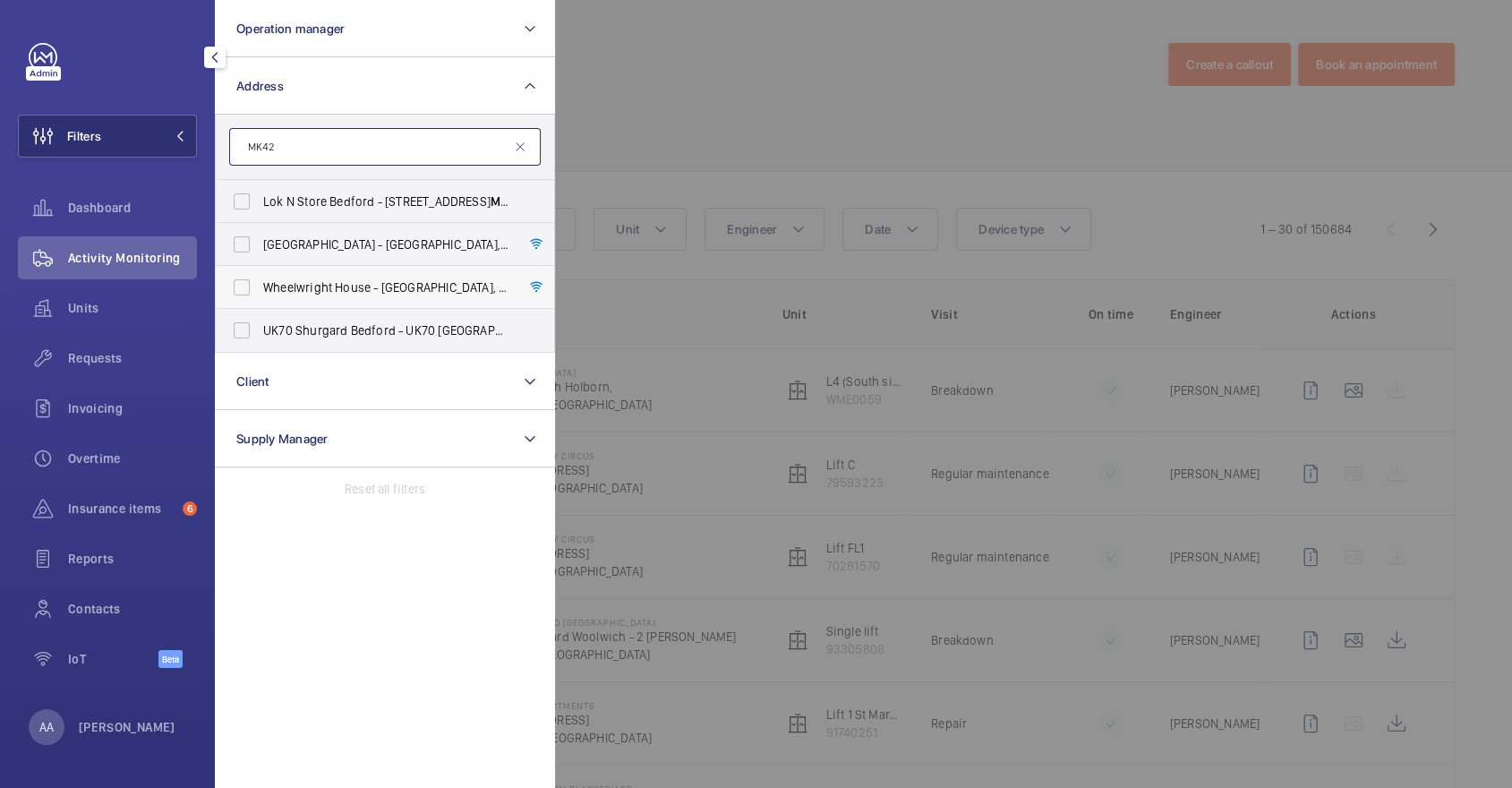
type input "MK42"
click at [423, 295] on span "Wheelwright House - [GEOGRAPHIC_DATA]" at bounding box center [386, 287] width 246 height 18
click at [259, 295] on input "Wheelwright House - [GEOGRAPHIC_DATA]" at bounding box center [242, 287] width 36 height 36
checkbox input "true"
click at [389, 243] on span "[STREET_ADDRESS]" at bounding box center [386, 244] width 246 height 18
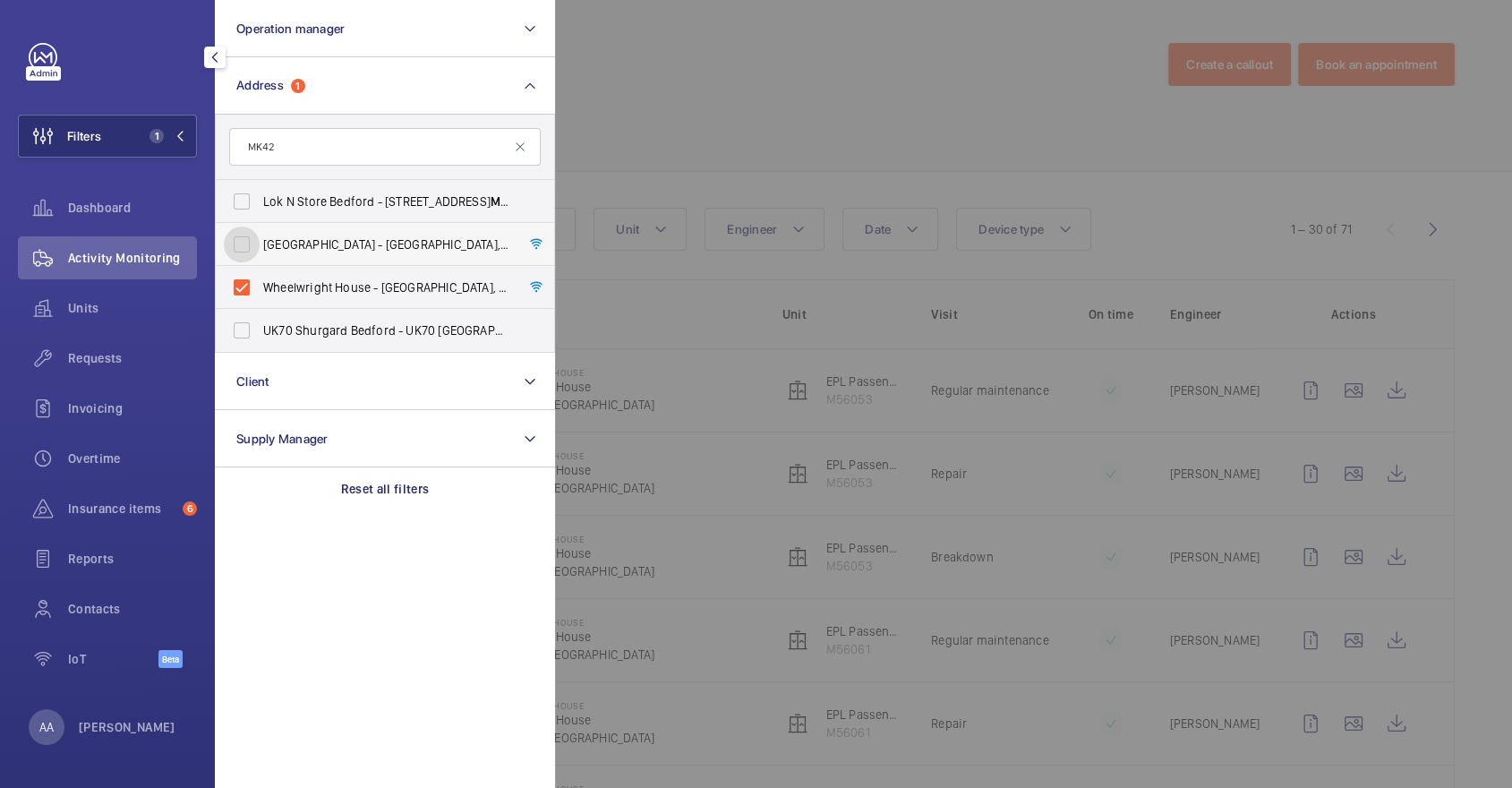
click at [259, 243] on input "[STREET_ADDRESS]" at bounding box center [242, 244] width 36 height 36
checkbox input "true"
click at [822, 165] on div at bounding box center [1310, 394] width 1512 height 788
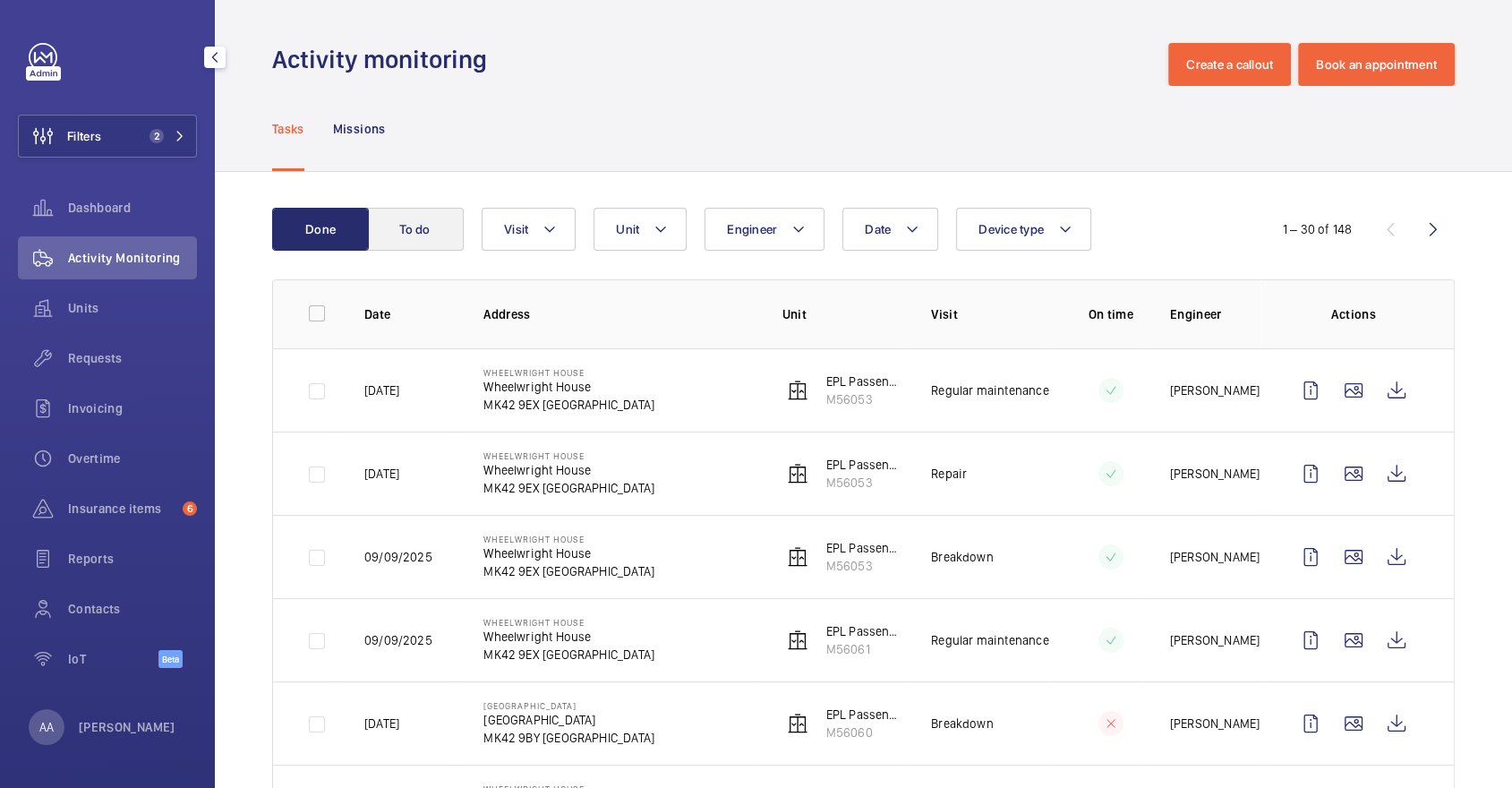
scroll to position [30, 0]
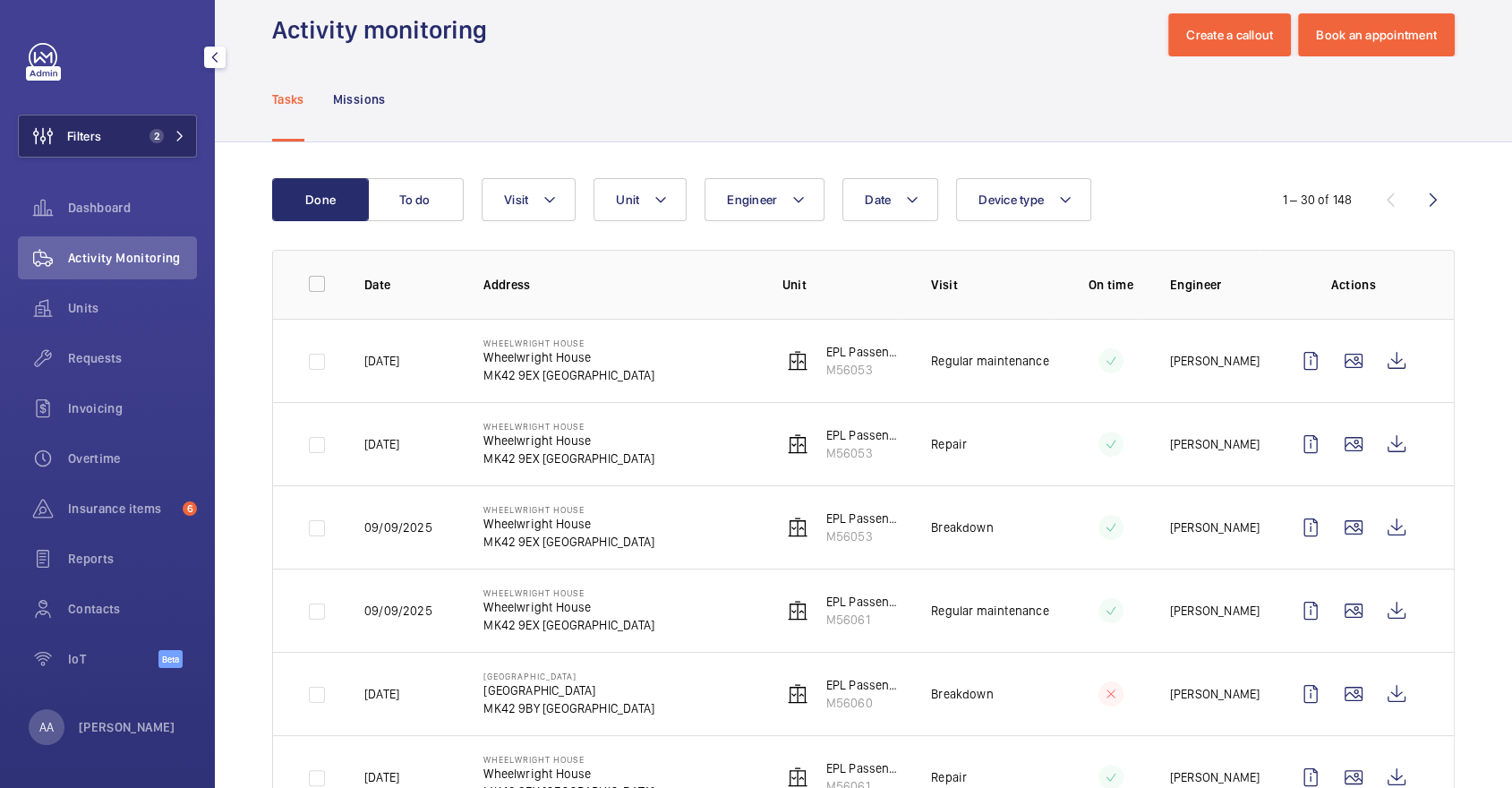
click at [193, 120] on button "Filters 2" at bounding box center [106, 136] width 179 height 43
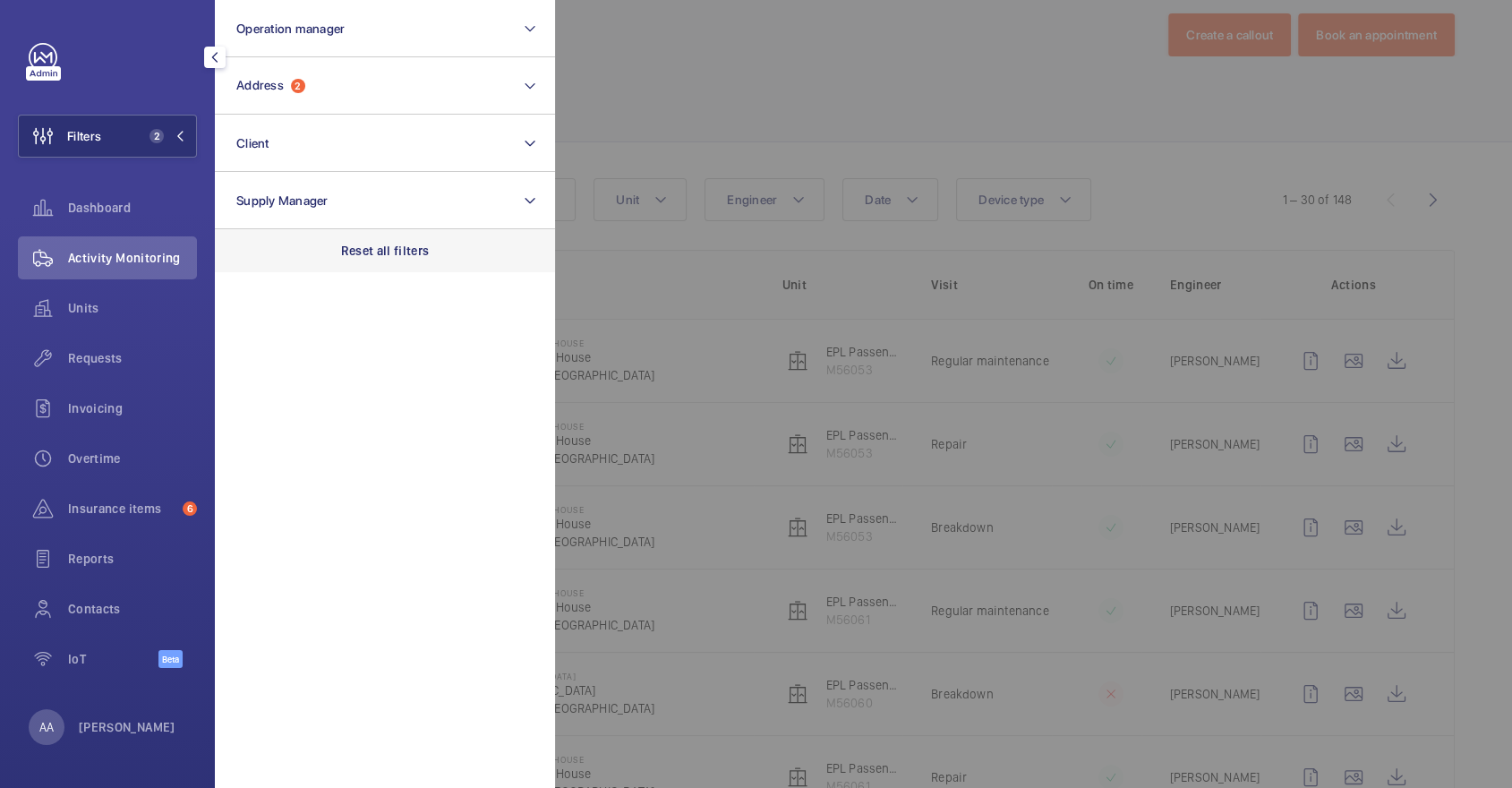
click at [394, 250] on p "Reset all filters" at bounding box center [385, 250] width 89 height 18
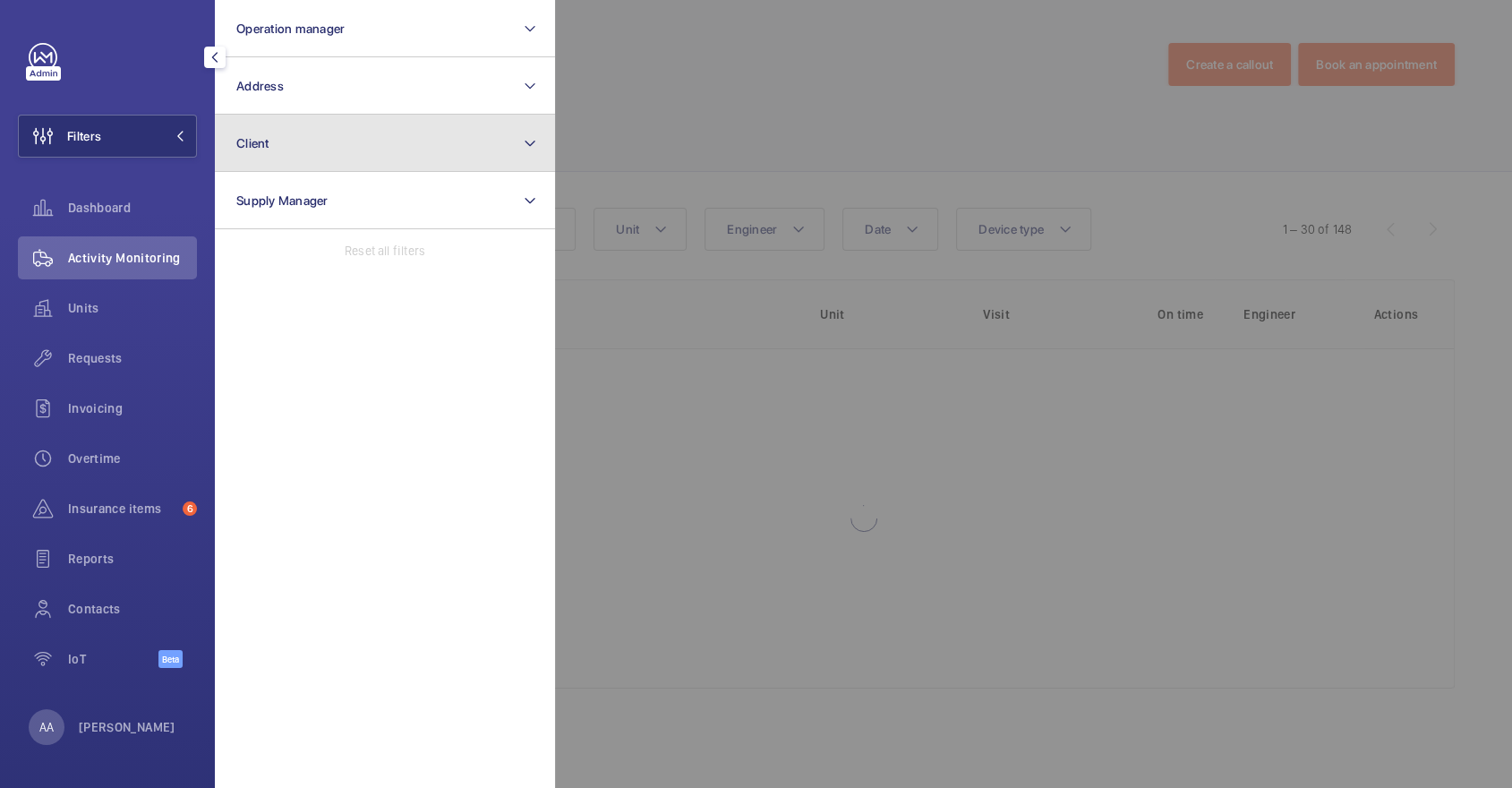
click at [324, 134] on button "Client" at bounding box center [384, 144] width 340 height 57
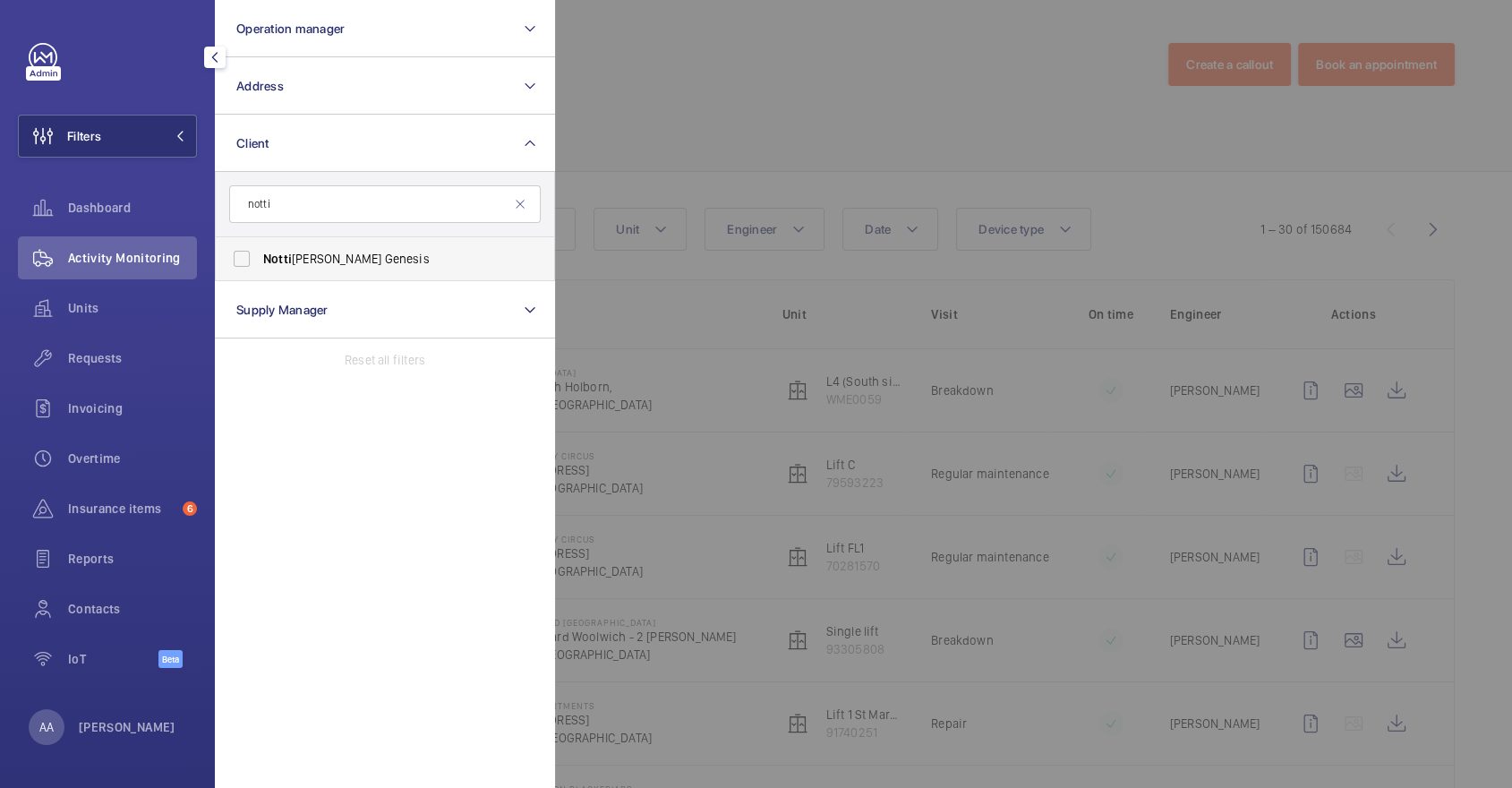
type input "notti"
click at [308, 256] on span "Notti [PERSON_NAME] Genesis" at bounding box center [386, 258] width 246 height 18
click at [259, 256] on input "Notti [PERSON_NAME] Genesis" at bounding box center [242, 258] width 36 height 36
checkbox input "true"
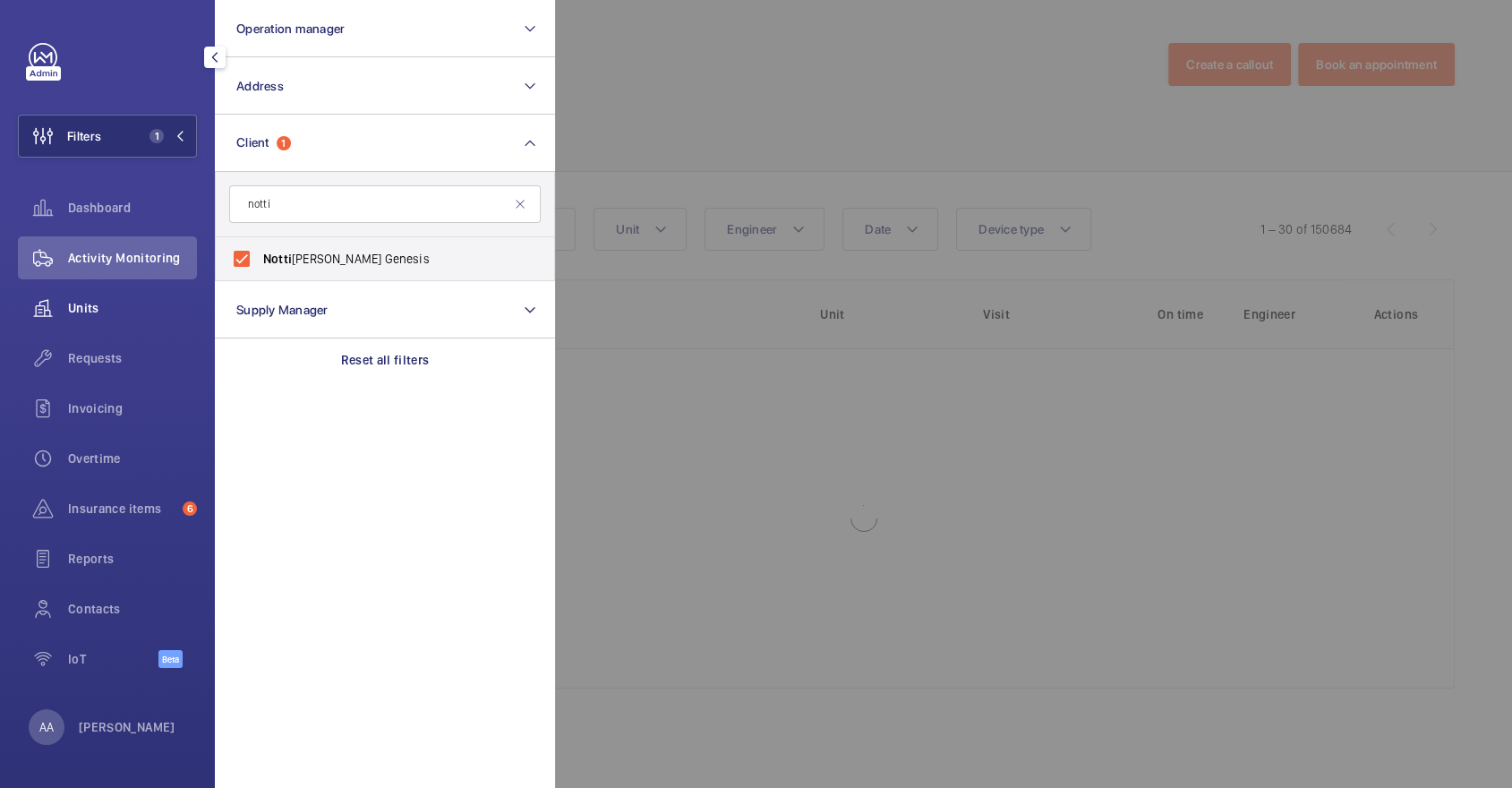
click at [82, 320] on div "Units" at bounding box center [106, 307] width 179 height 43
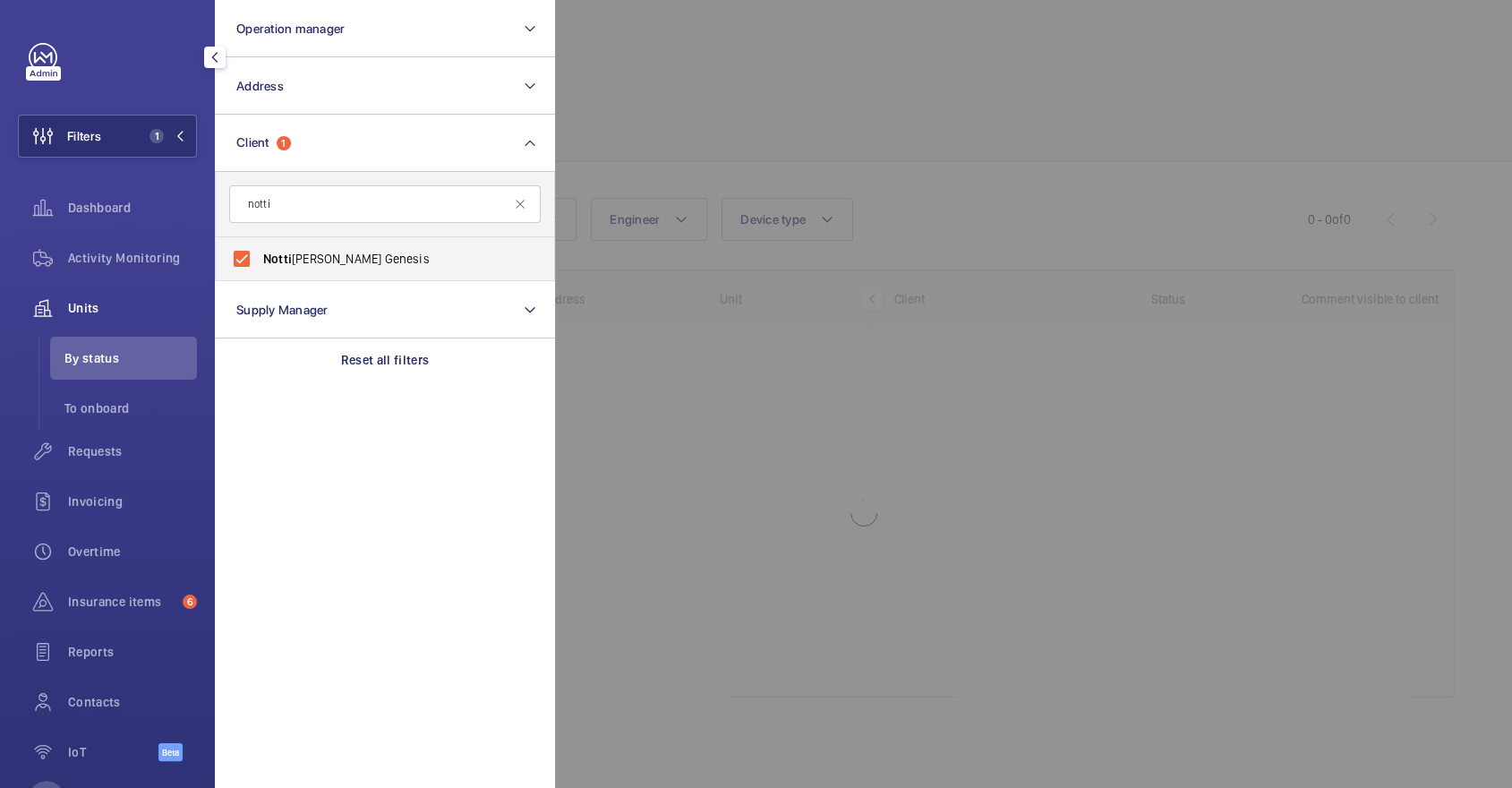
click at [837, 135] on div at bounding box center [1310, 394] width 1512 height 788
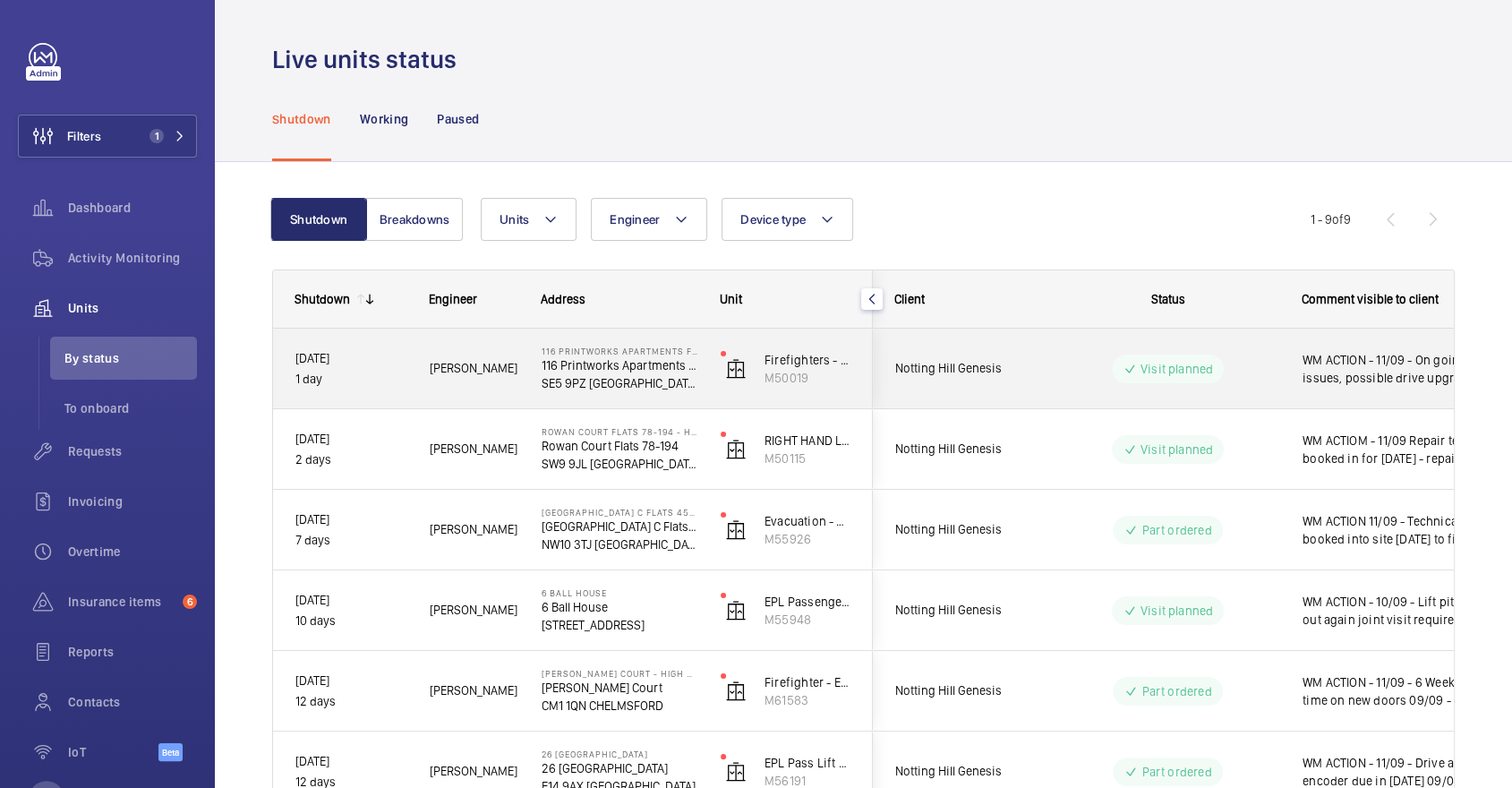
scroll to position [352, 0]
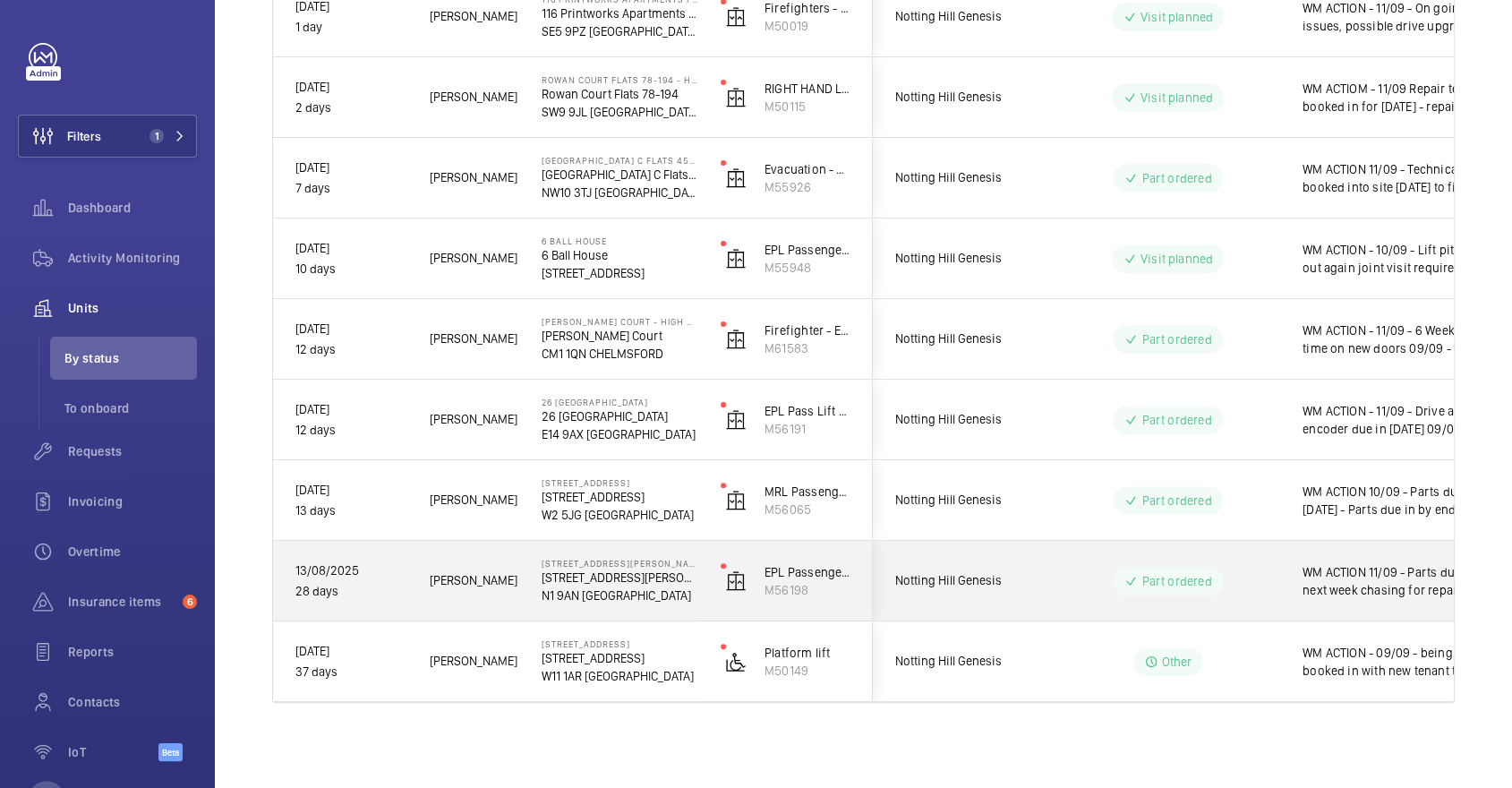
click at [1152, 594] on div "Part ordered" at bounding box center [1156, 582] width 244 height 65
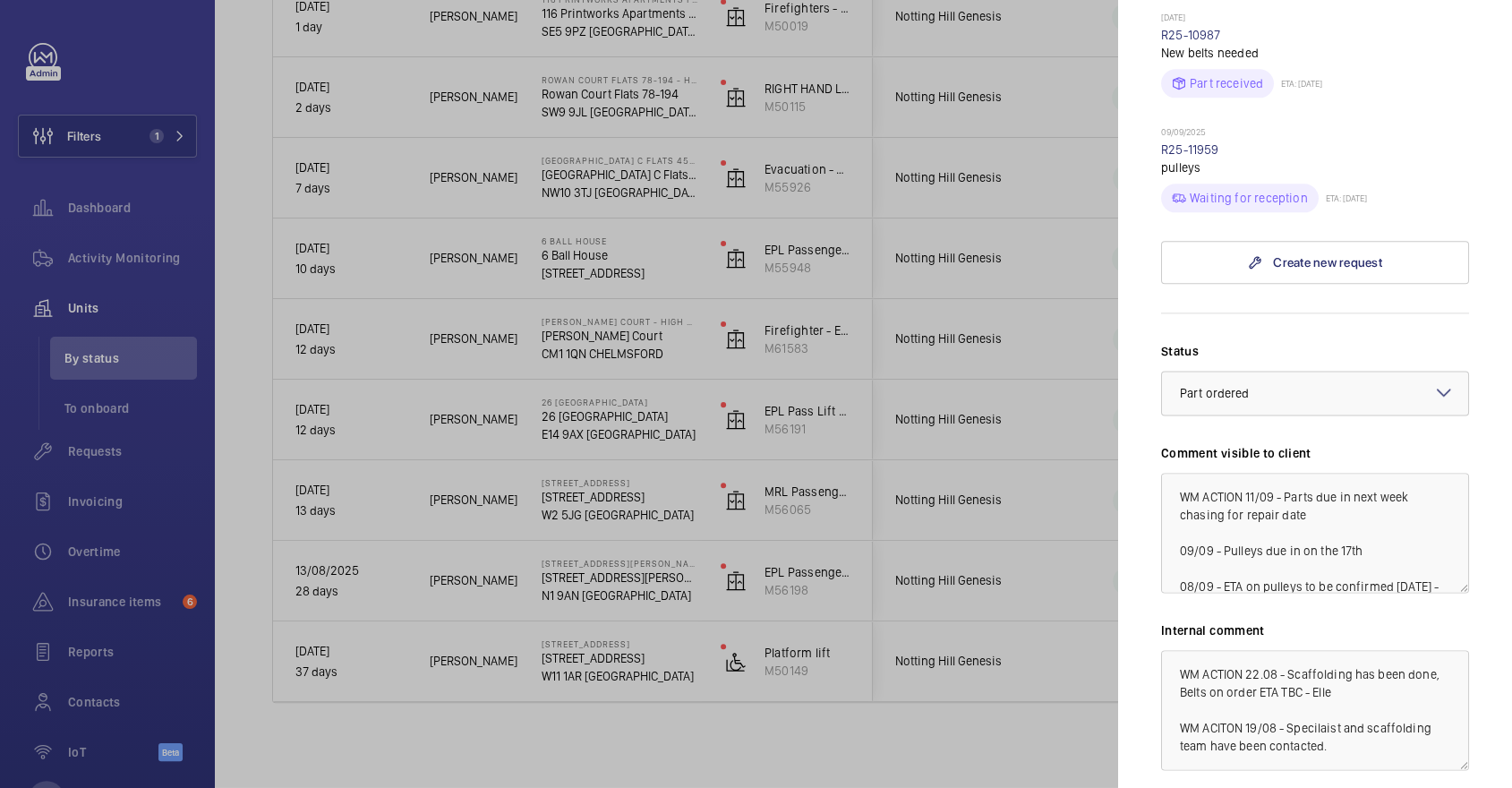
scroll to position [1951, 0]
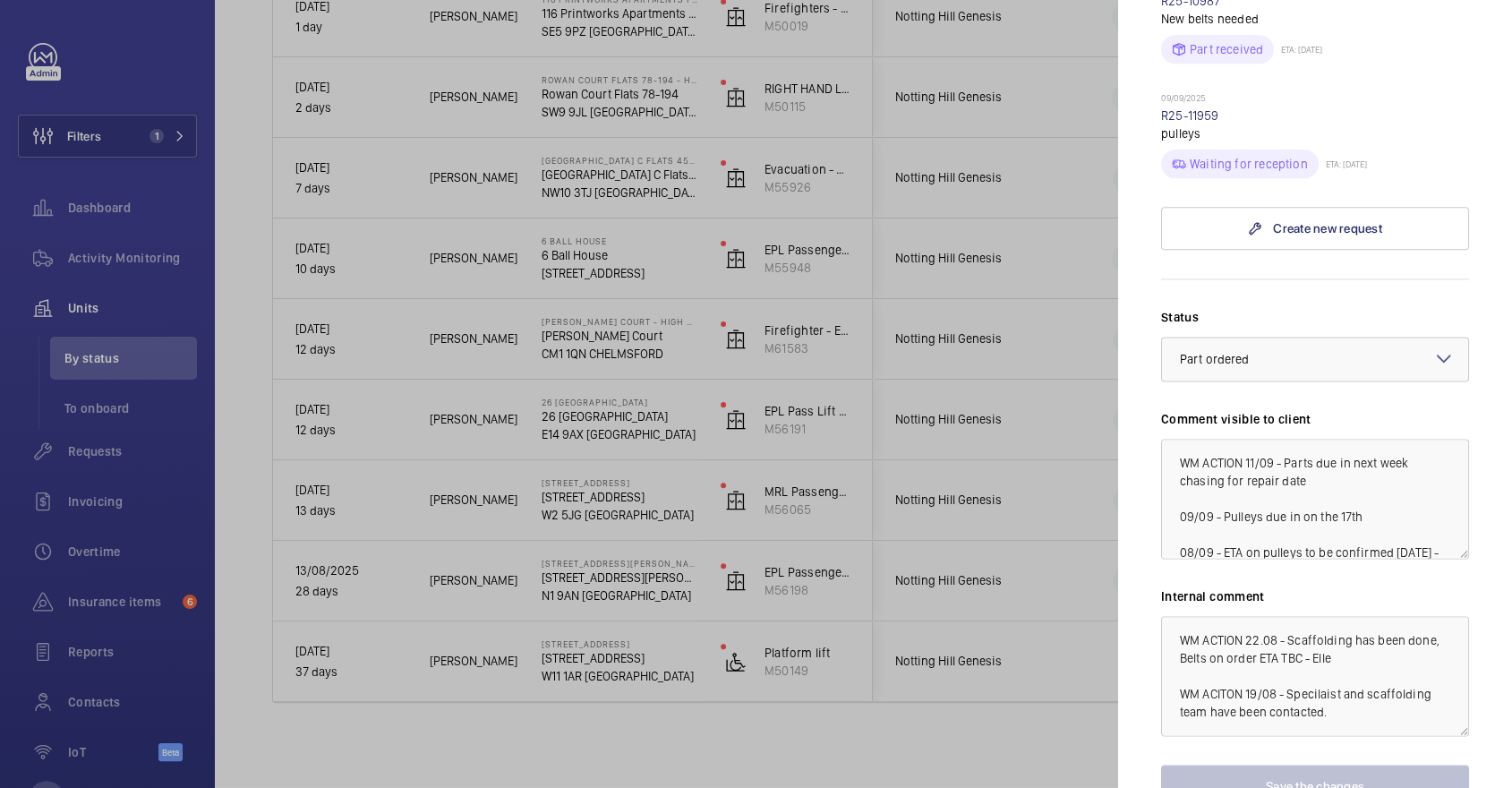
click at [912, 228] on div at bounding box center [756, 394] width 1512 height 788
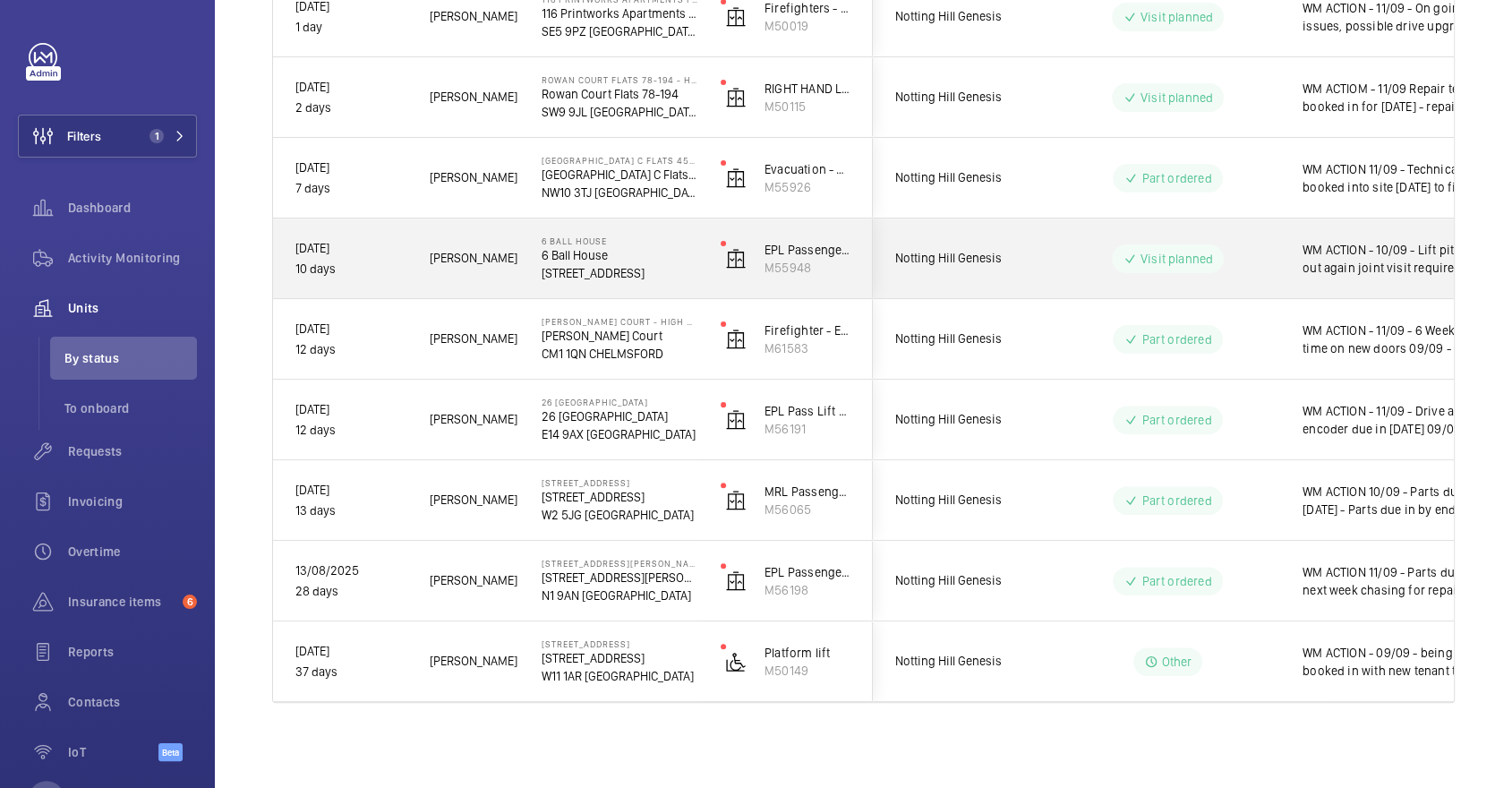
scroll to position [0, 0]
